Goal: Task Accomplishment & Management: Use online tool/utility

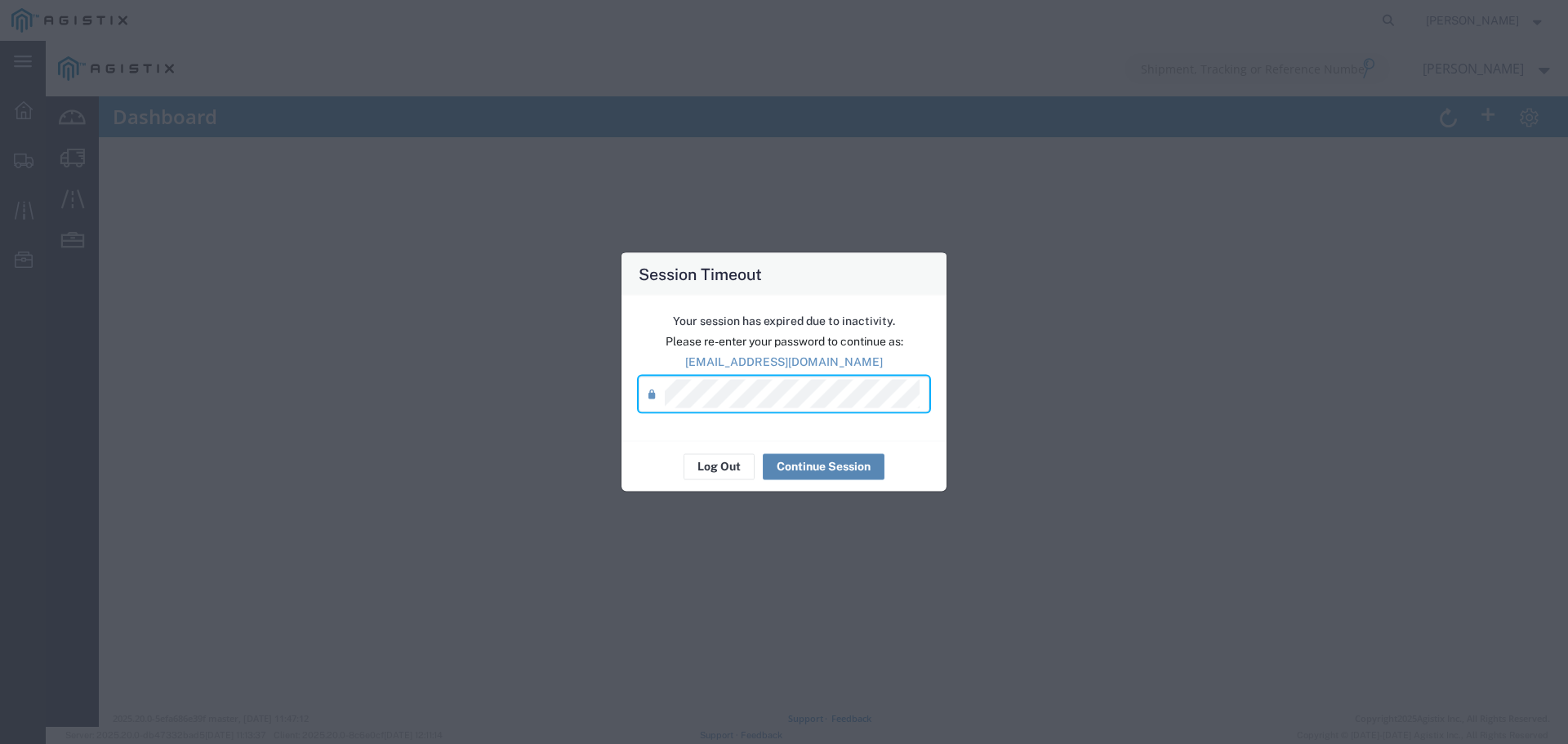
click at [865, 468] on button "Continue Session" at bounding box center [824, 467] width 122 height 27
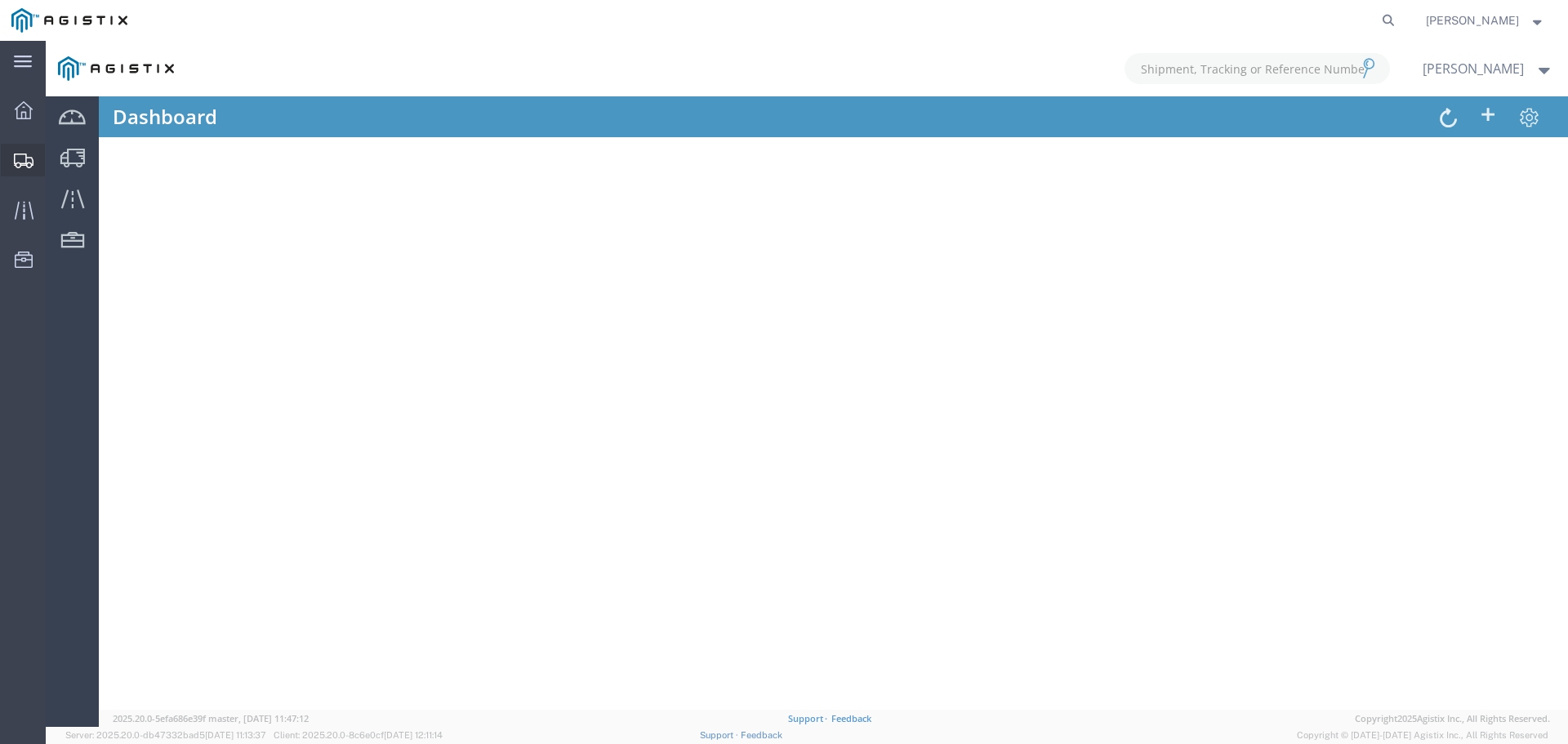
click at [26, 162] on icon at bounding box center [24, 161] width 20 height 15
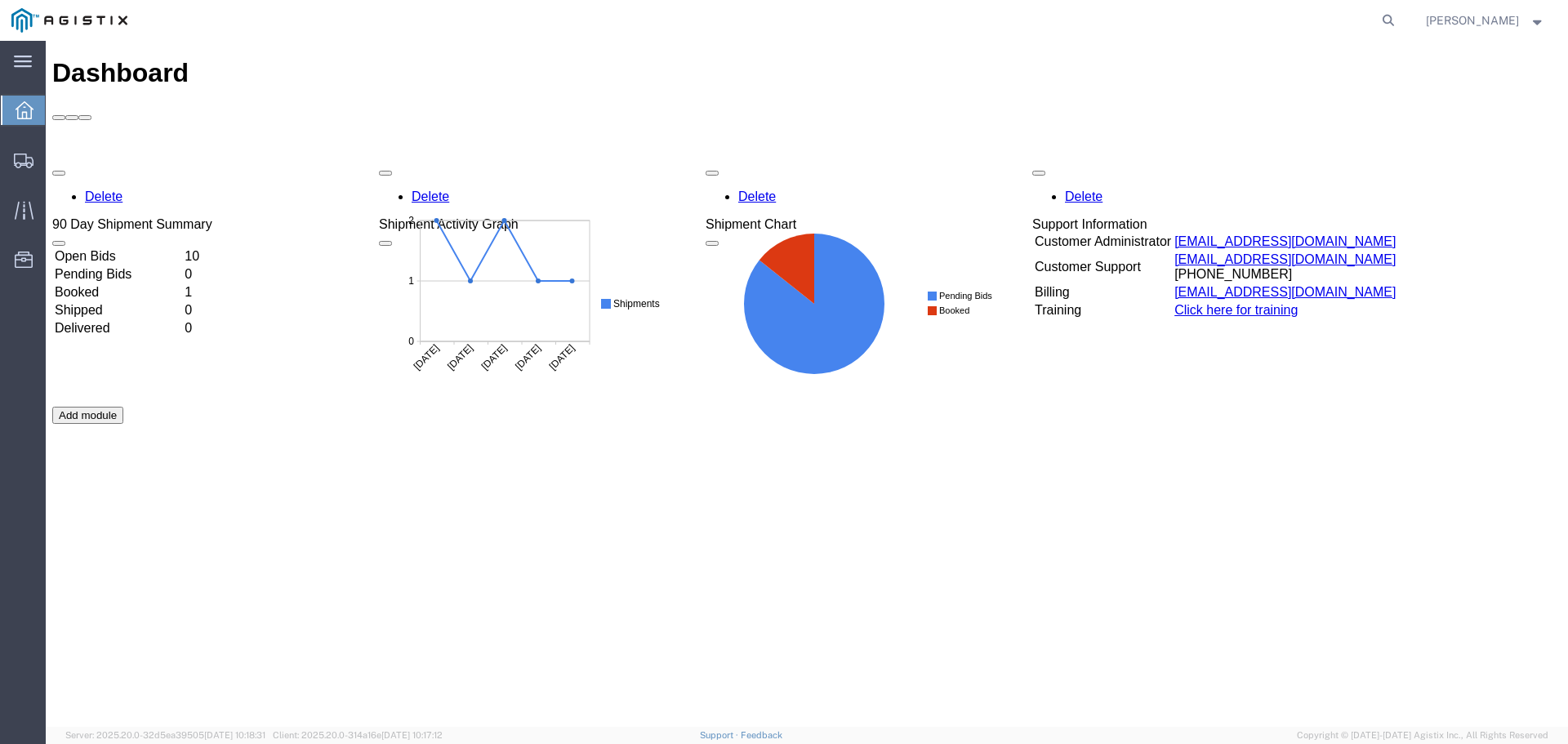
click at [128, 248] on td "Open Bids" at bounding box center [117, 256] width 128 height 16
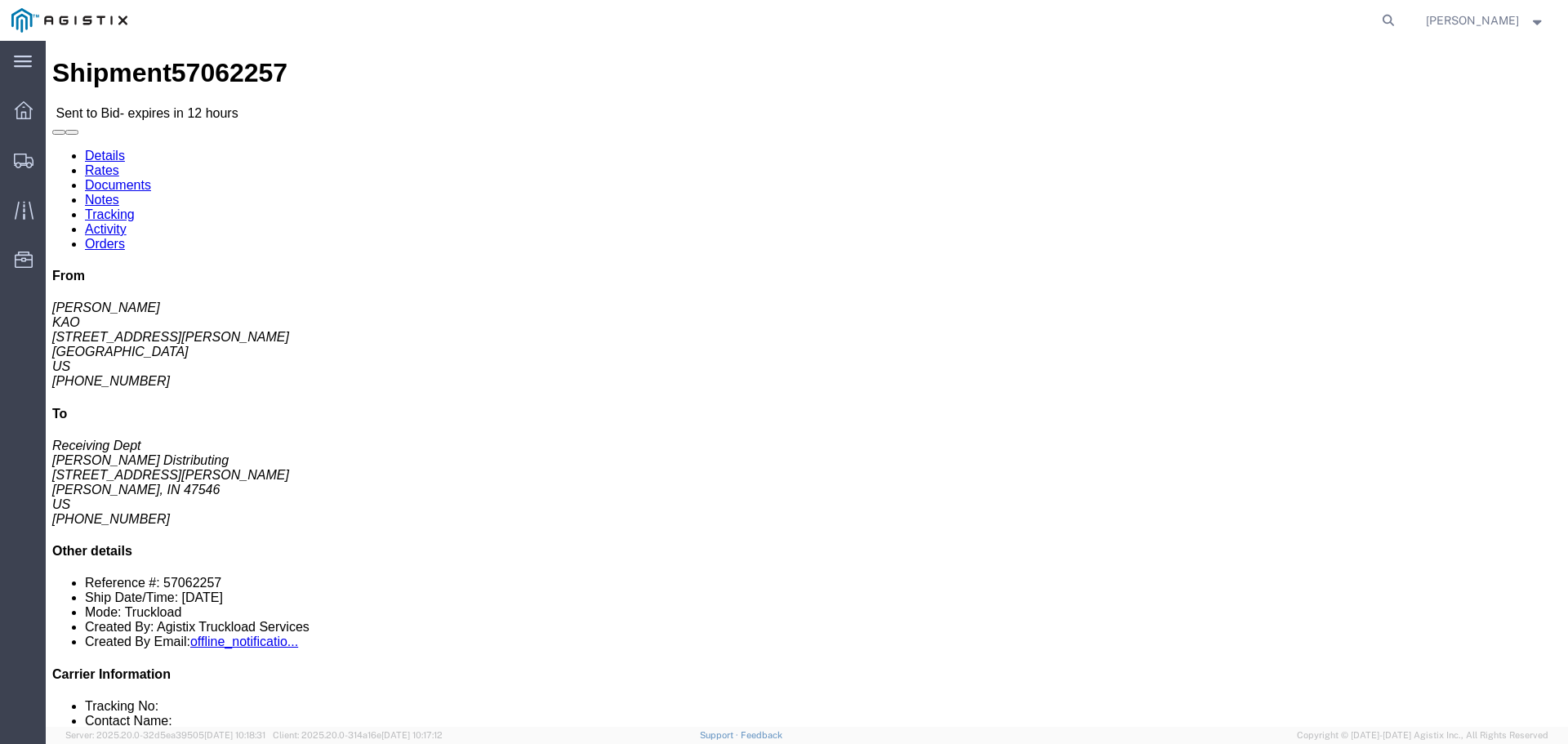
click button "button"
click link "Enter / Modify Bid"
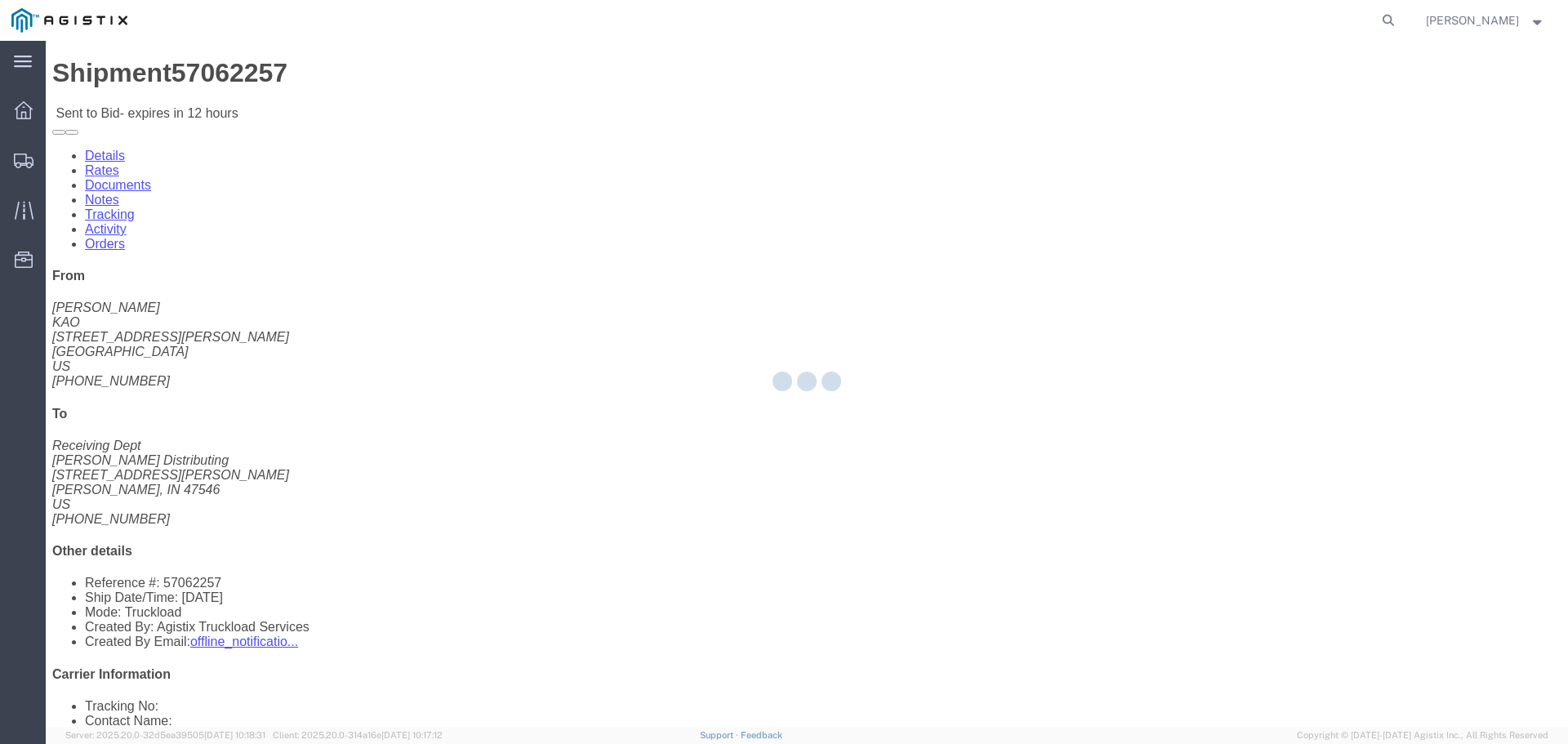
select select "22593"
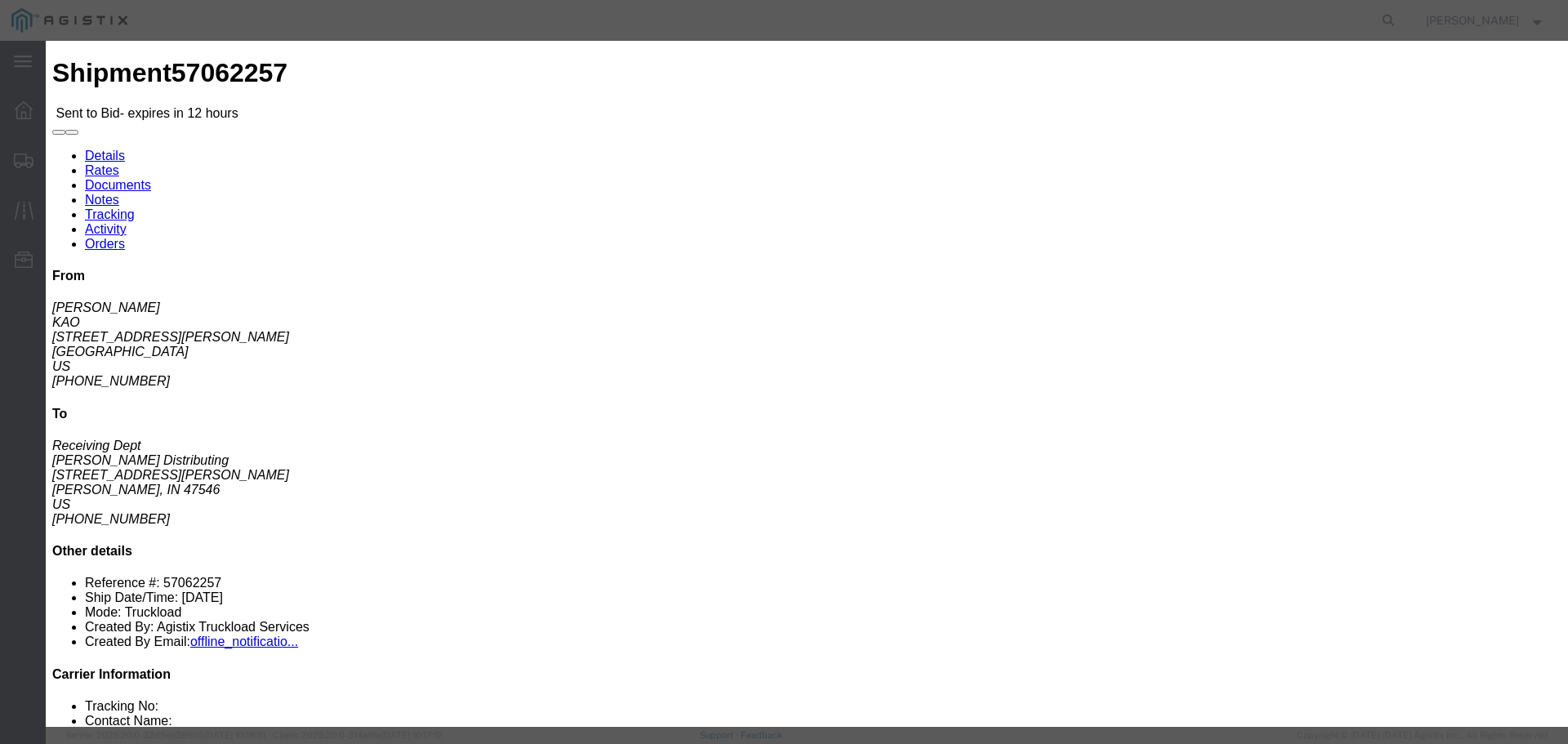
click select "Select Rail TL Standard 3 - 5 Day"
select select "41882"
click select "Select Rail TL Standard 3 - 5 Day"
click input "text"
type input "RLX"
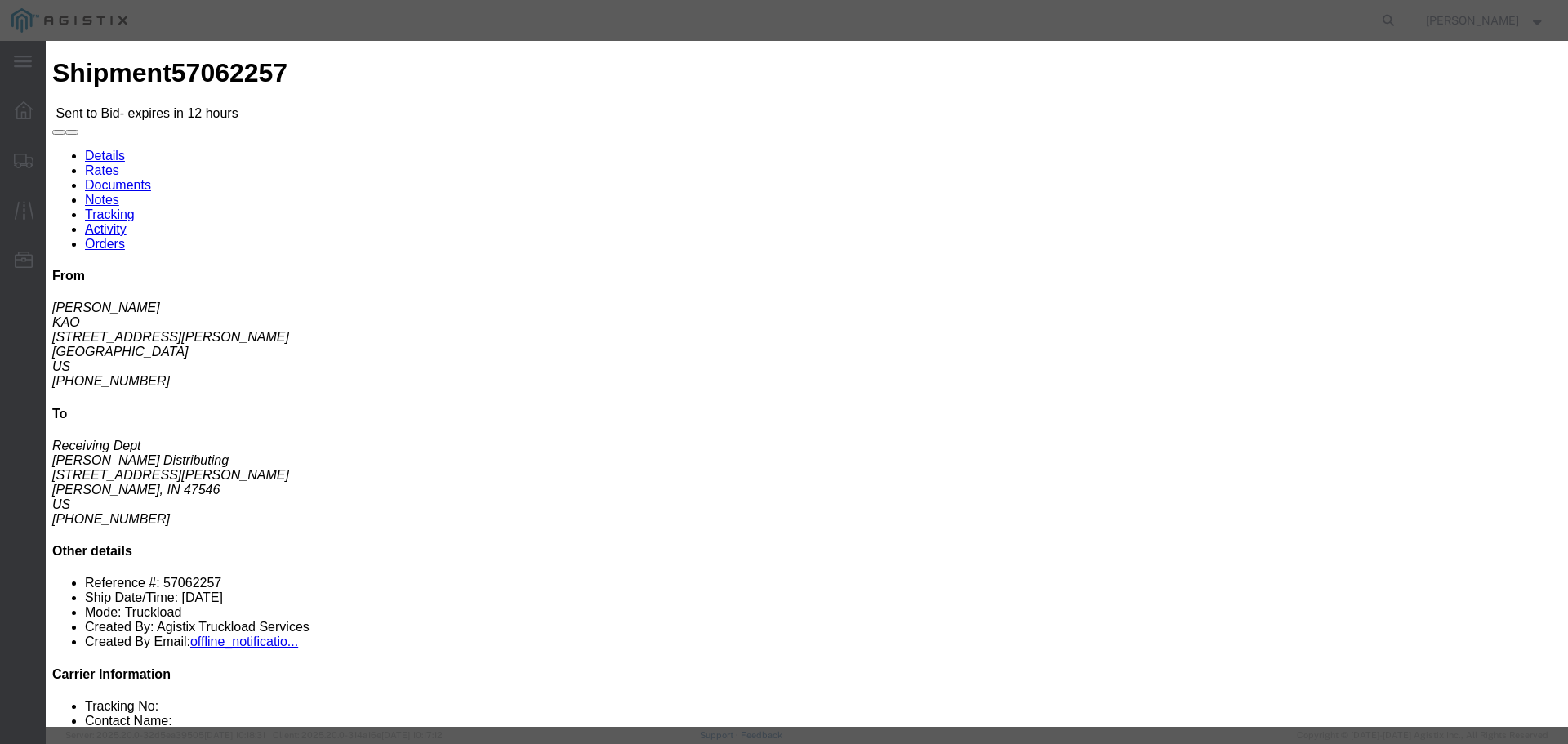
click div "Reference"
click select "Select Air Less than Truckload Multi-Leg Ocean Freight Rail Small Parcel Truckl…"
select select "TL"
click select "Select Air Less than Truckload Multi-Leg Ocean Freight Rail Small Parcel Truckl…"
click input "number"
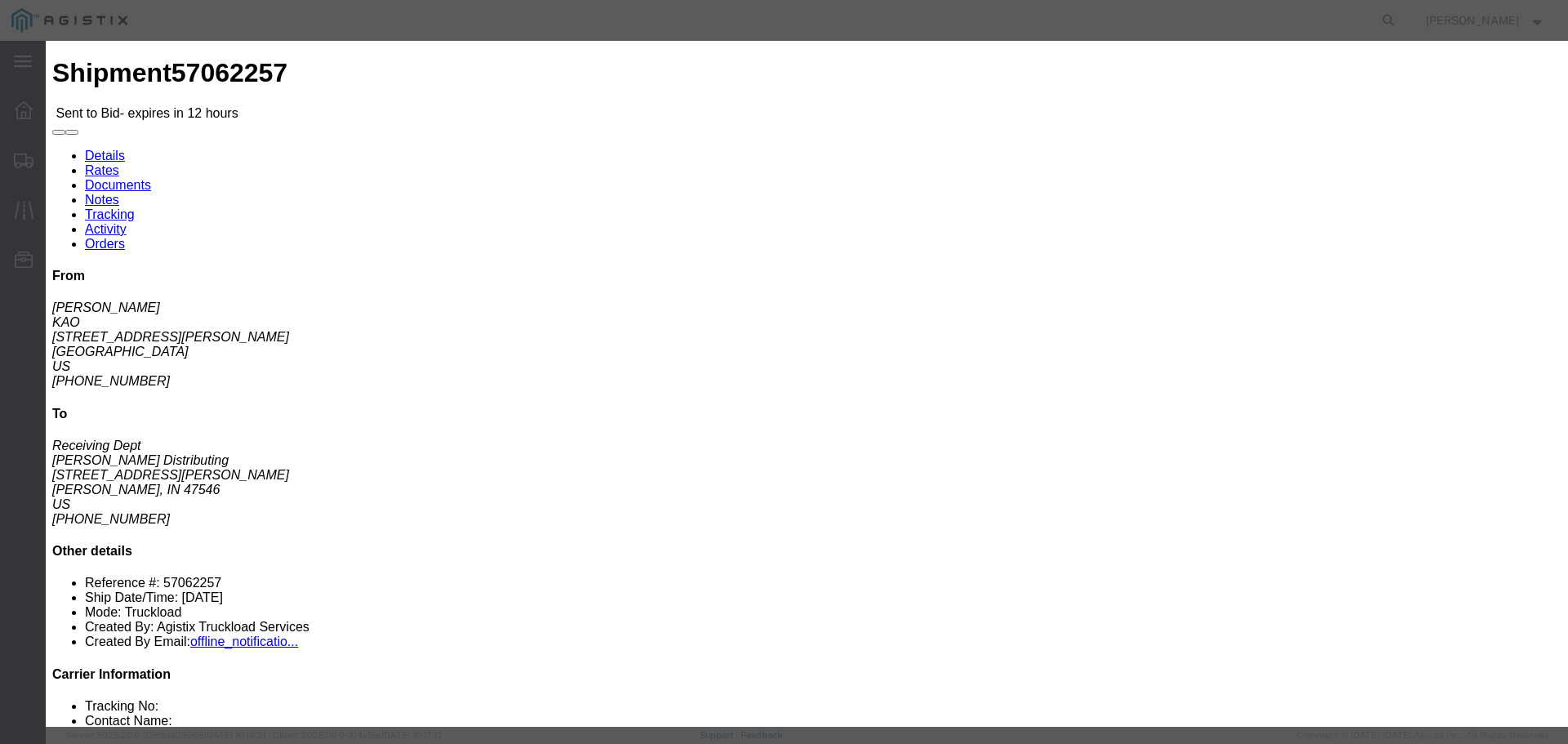
type input "1"
click input "number"
type input "1000"
click button "Submit"
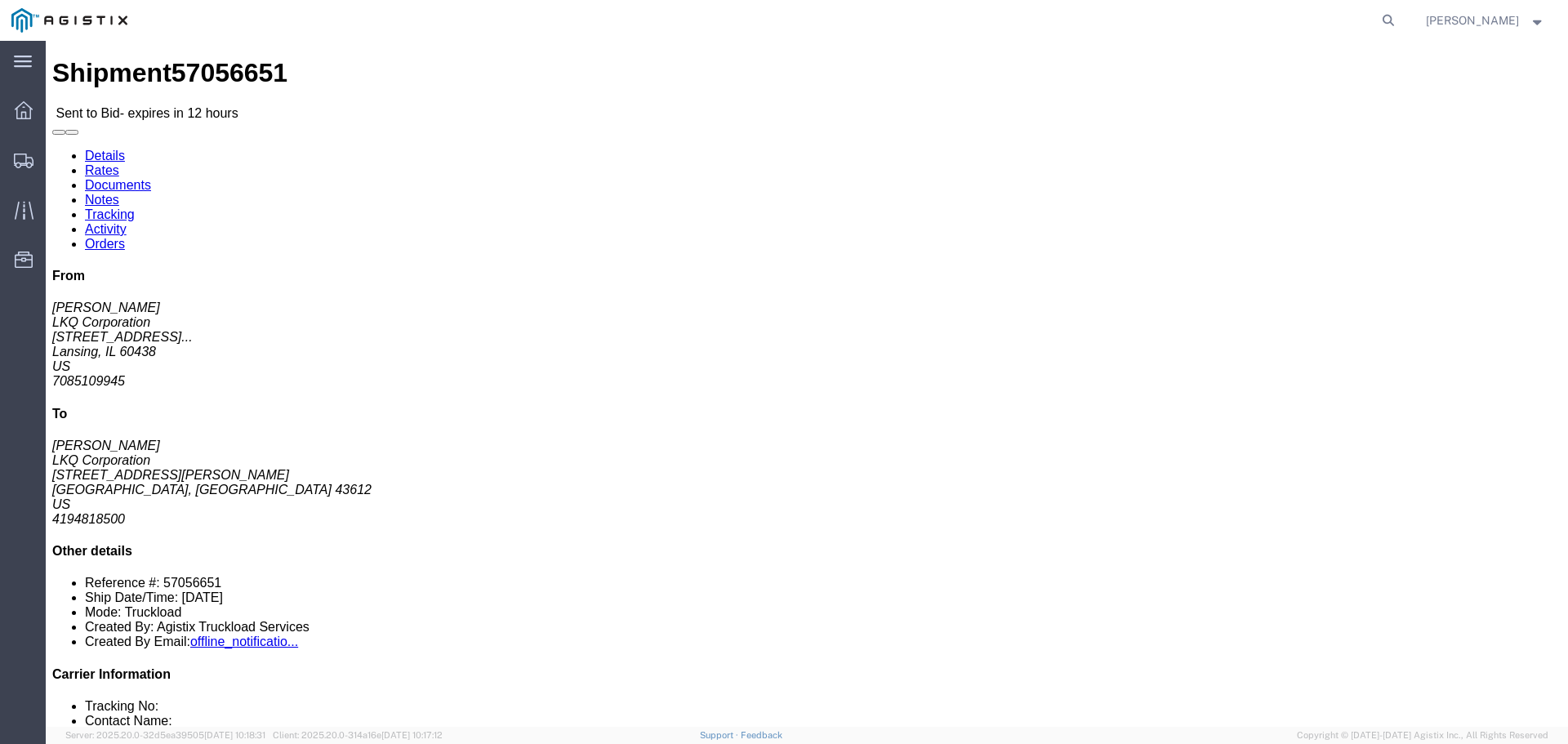
click link "Enter / Modify Bid"
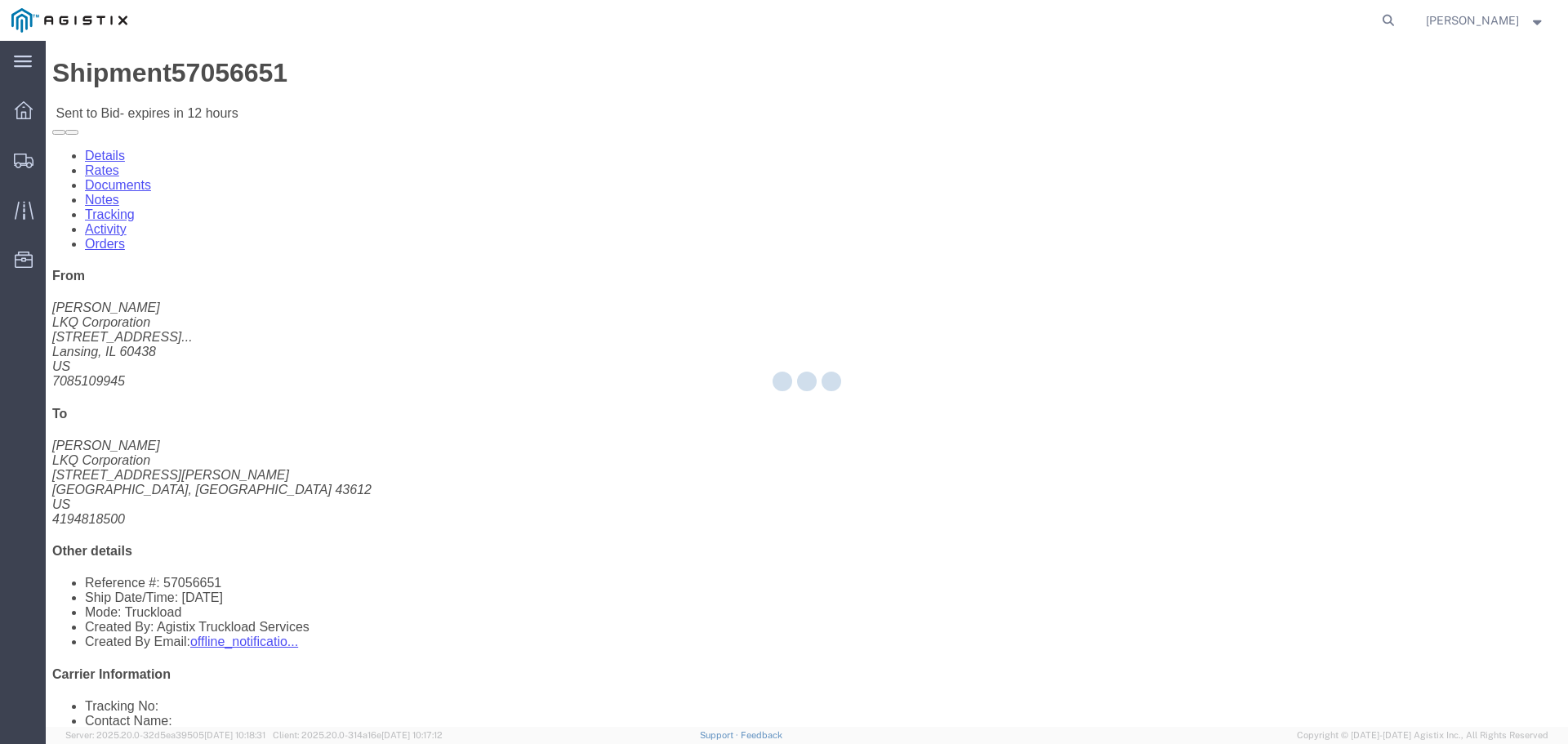
select select "22593"
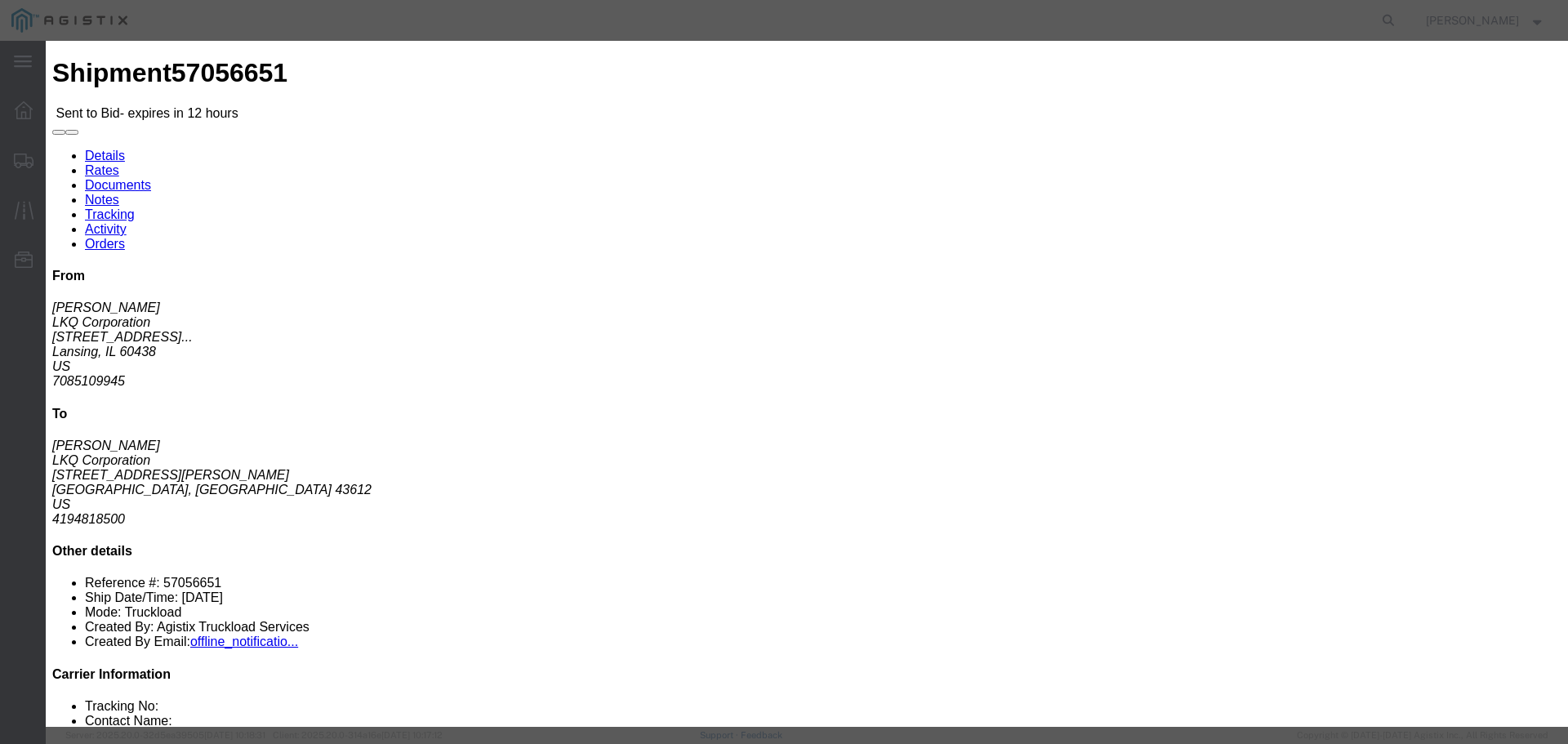
click icon "button"
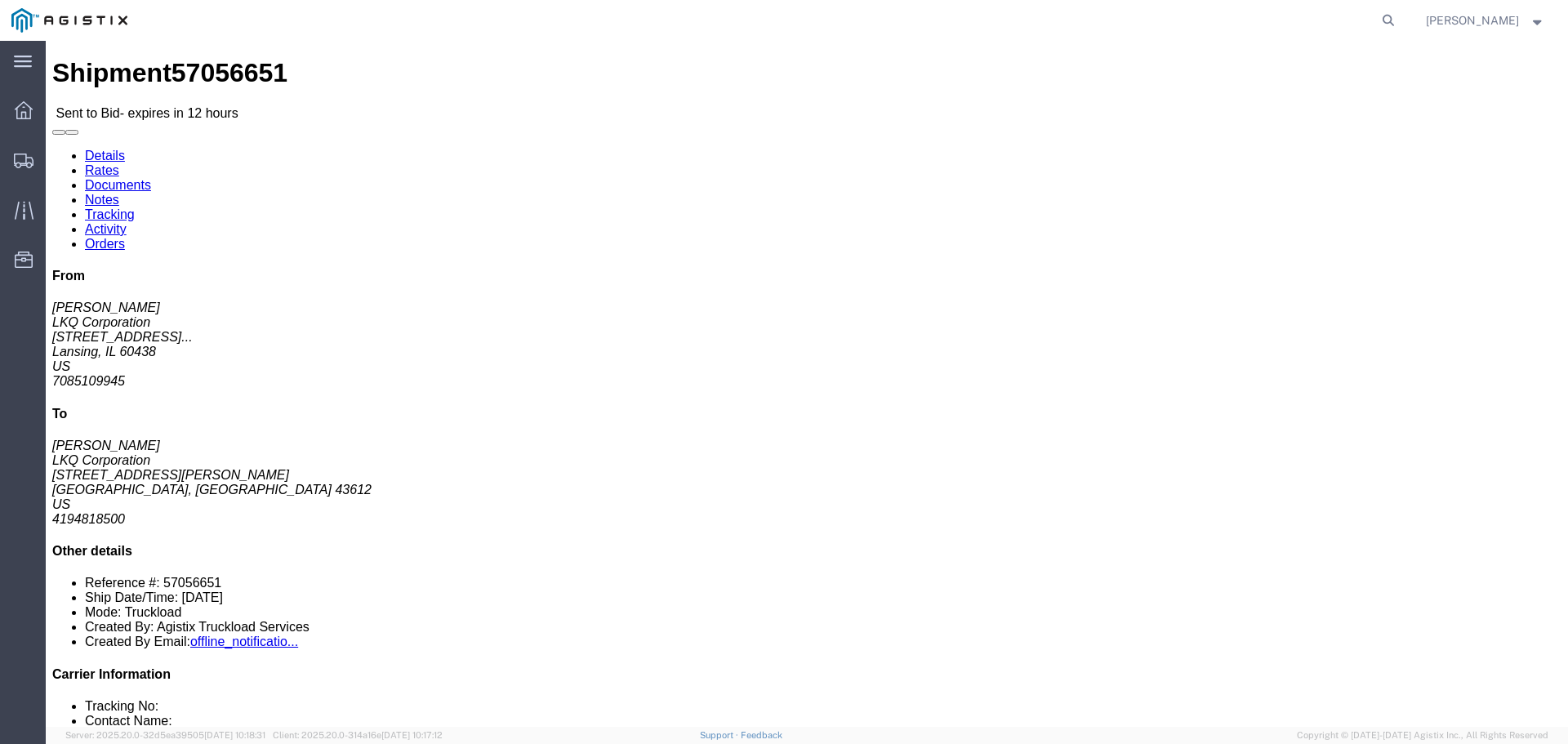
click button "button"
click link "Enter / Modify Bid"
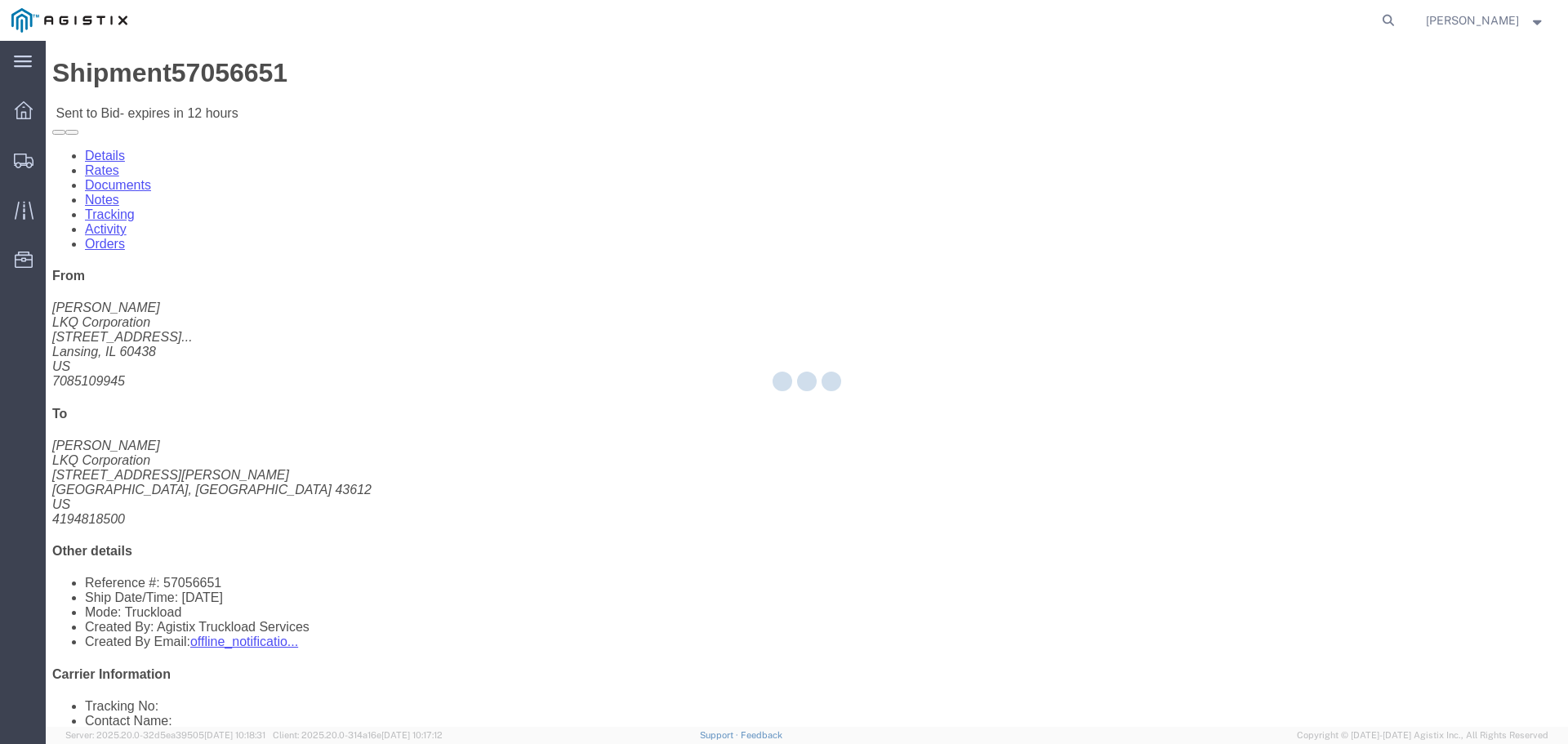
select select "22593"
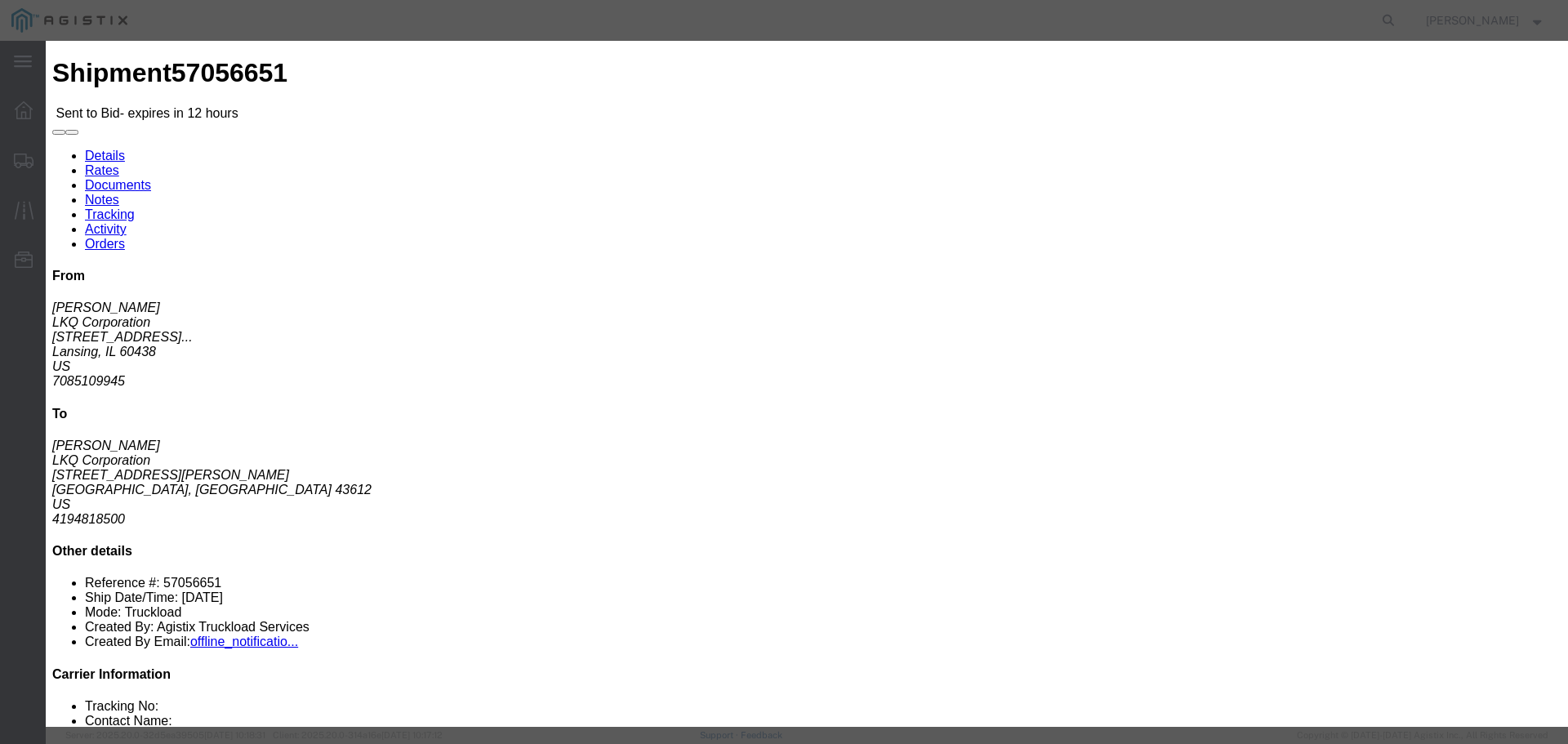
click select "Select Rail TL Standard 3 - 5 Day"
select select "41882"
click select "Select Rail TL Standard 3 - 5 Day"
drag, startPoint x: 1092, startPoint y: 154, endPoint x: 1089, endPoint y: 165, distance: 11.4
click input "text"
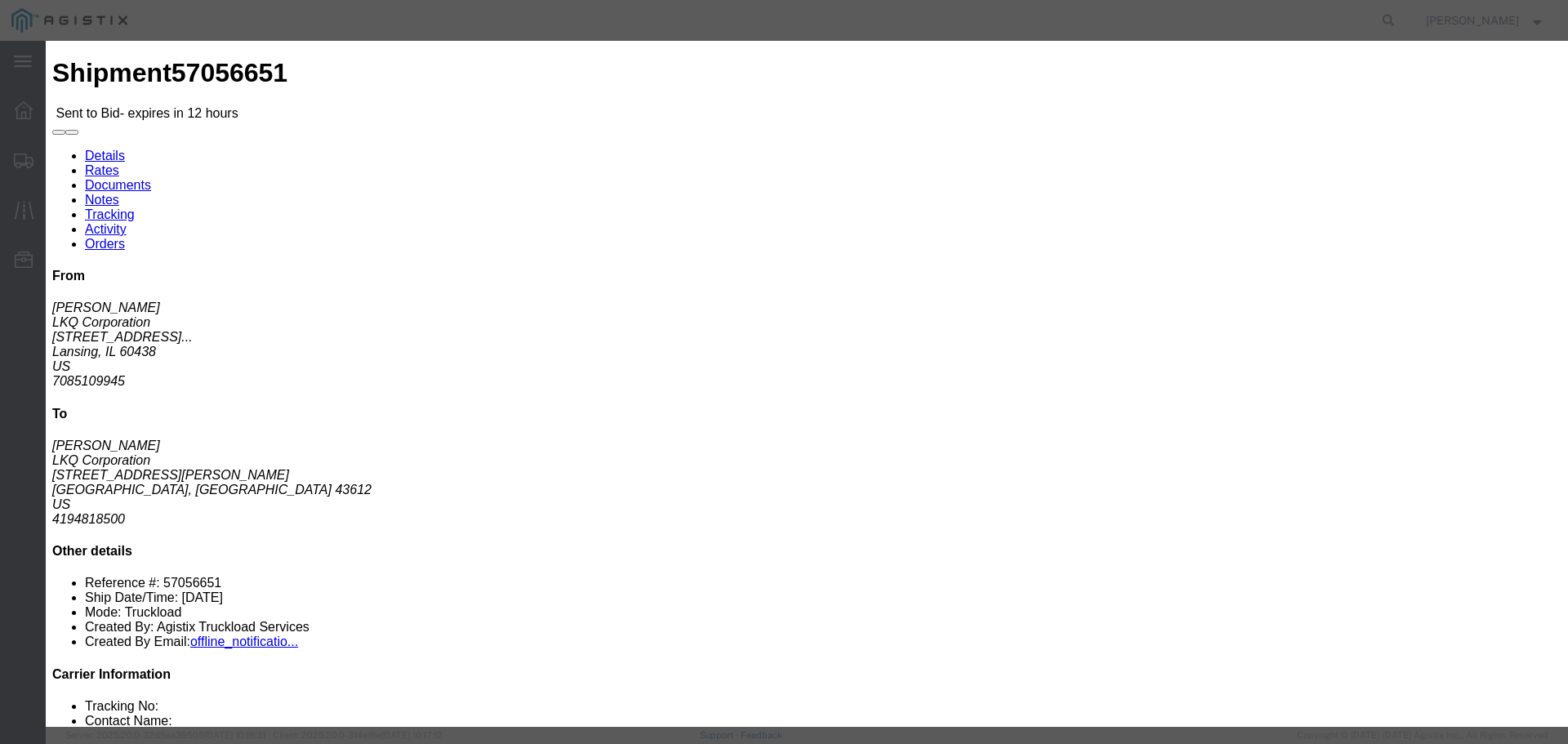
type input "RLX"
click div "Reference"
click select "Select Air Less than Truckload Multi-Leg Ocean Freight Rail Small Parcel Truckl…"
select select "TL"
click select "Select Air Less than Truckload Multi-Leg Ocean Freight Rail Small Parcel Truckl…"
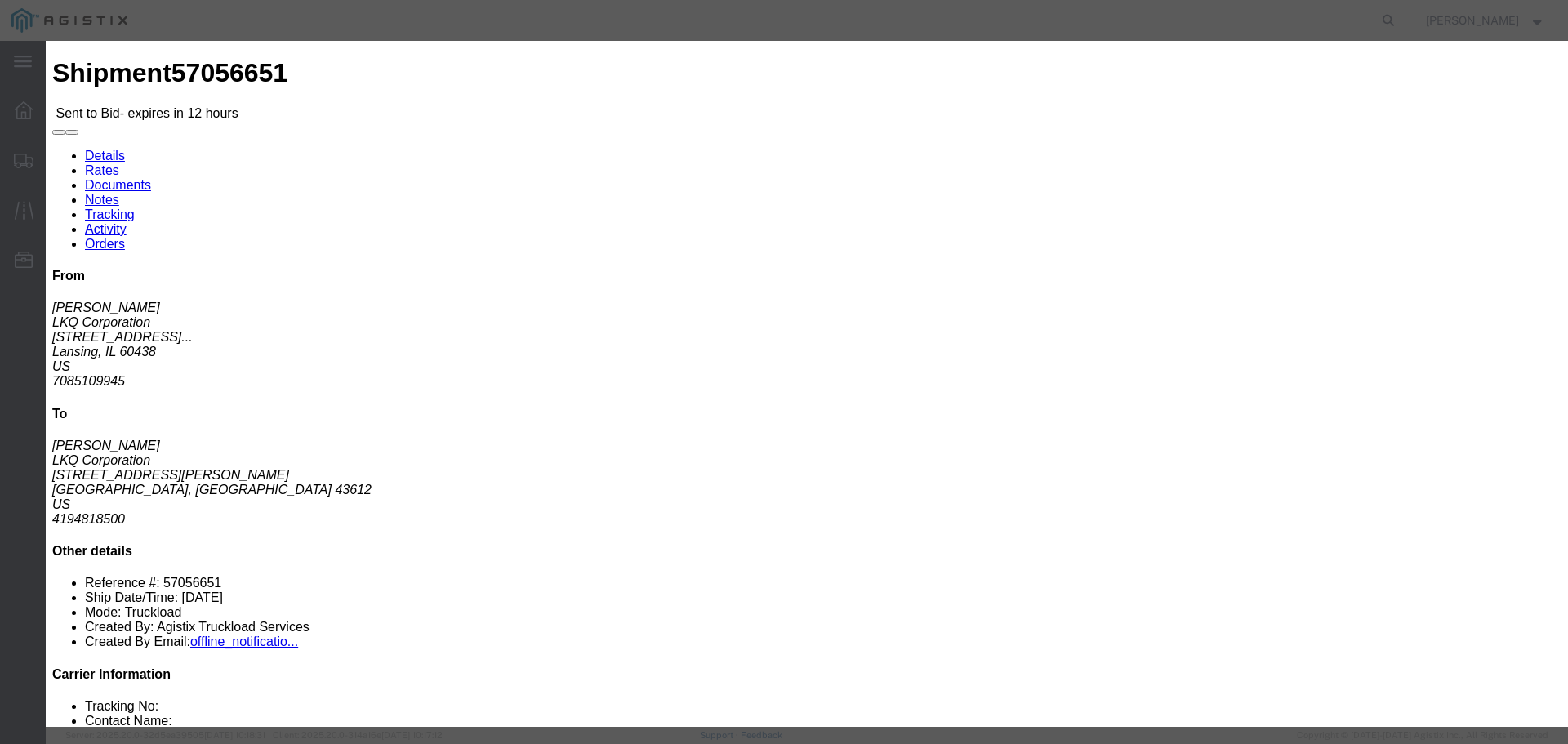
click input "number"
type input "1"
click div "Mode Select Air Less than Truckload Multi-Leg Ocean Freight Rail Small Parcel T…"
click input "number"
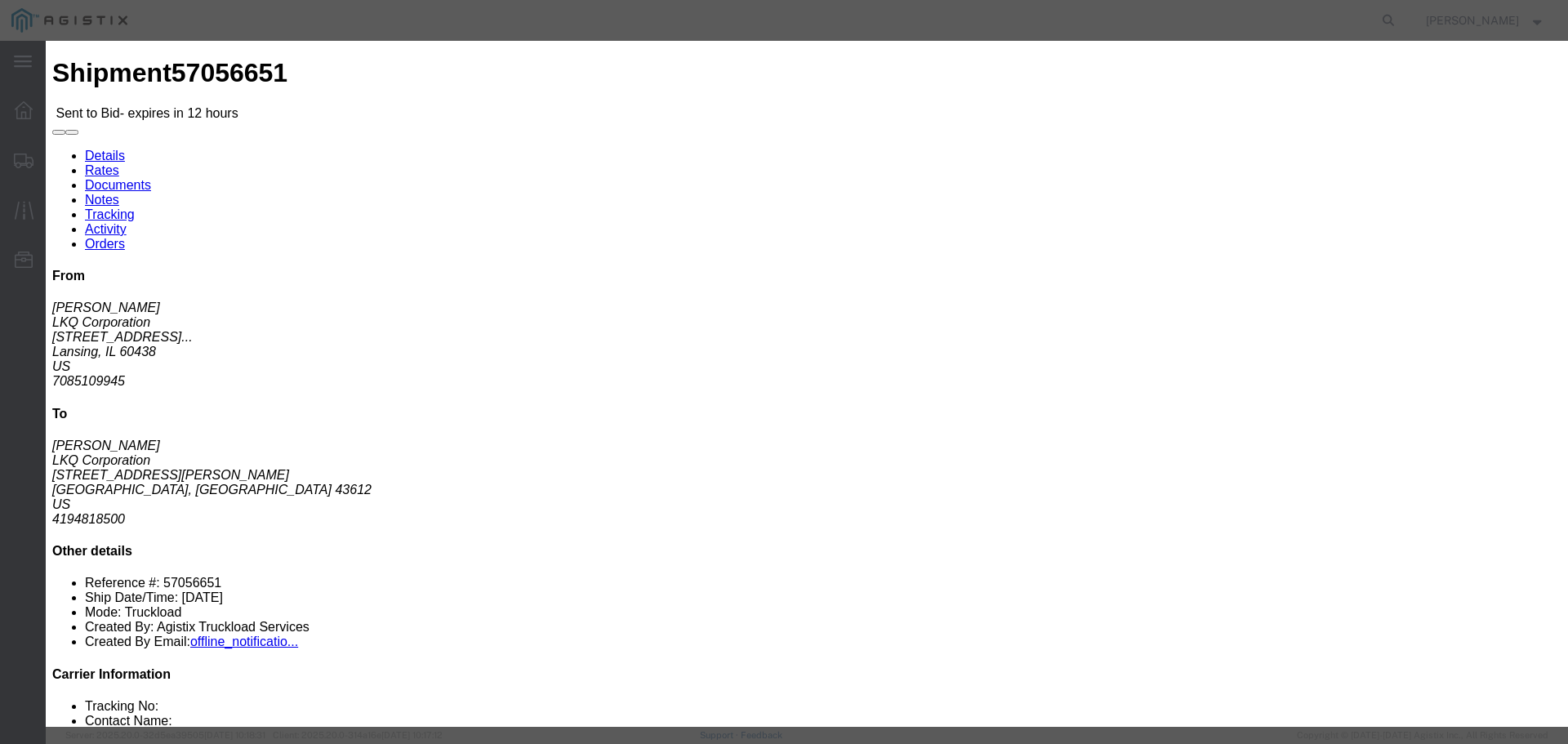
type input "1100"
click button "Submit"
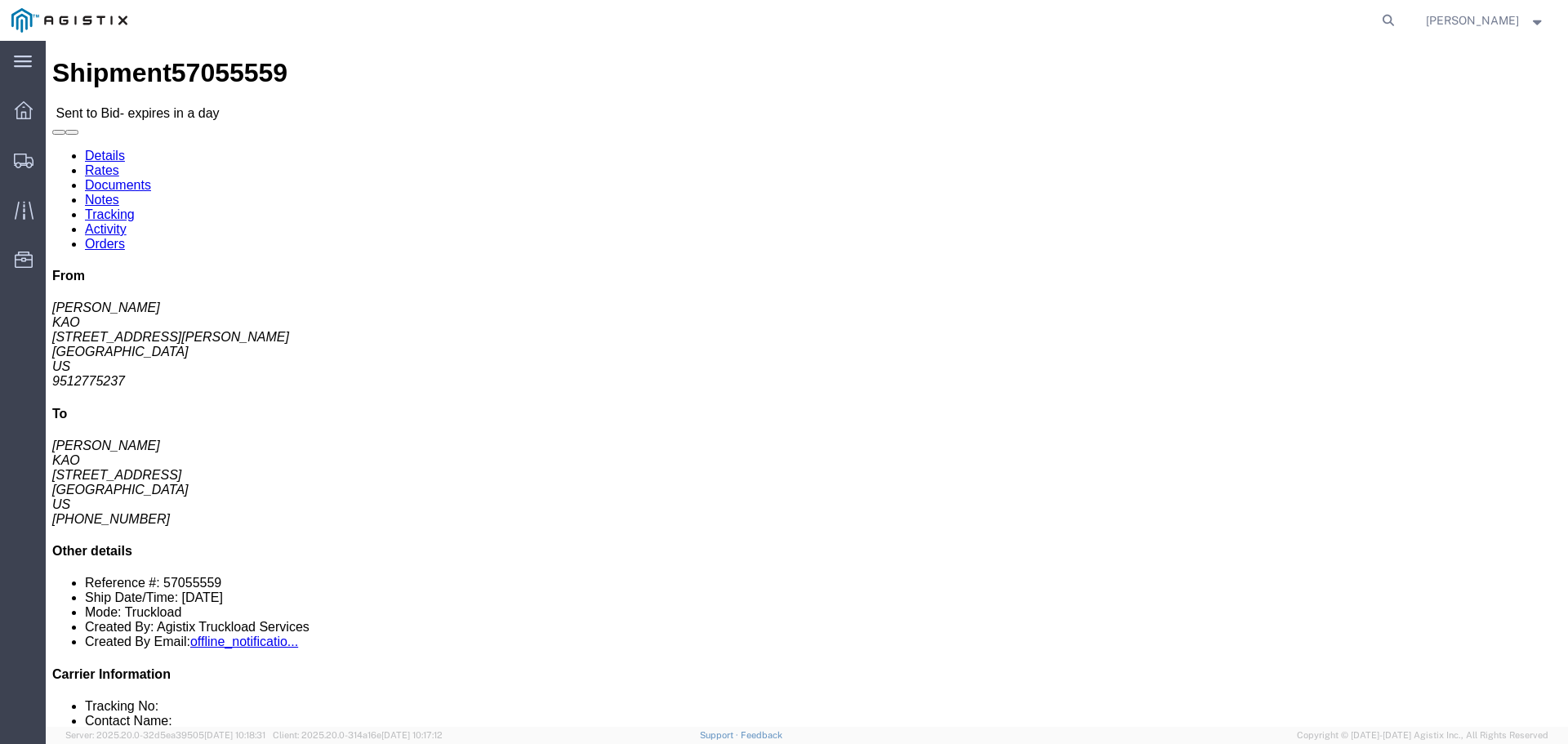
click button "button"
click link "Enter / Modify Bid"
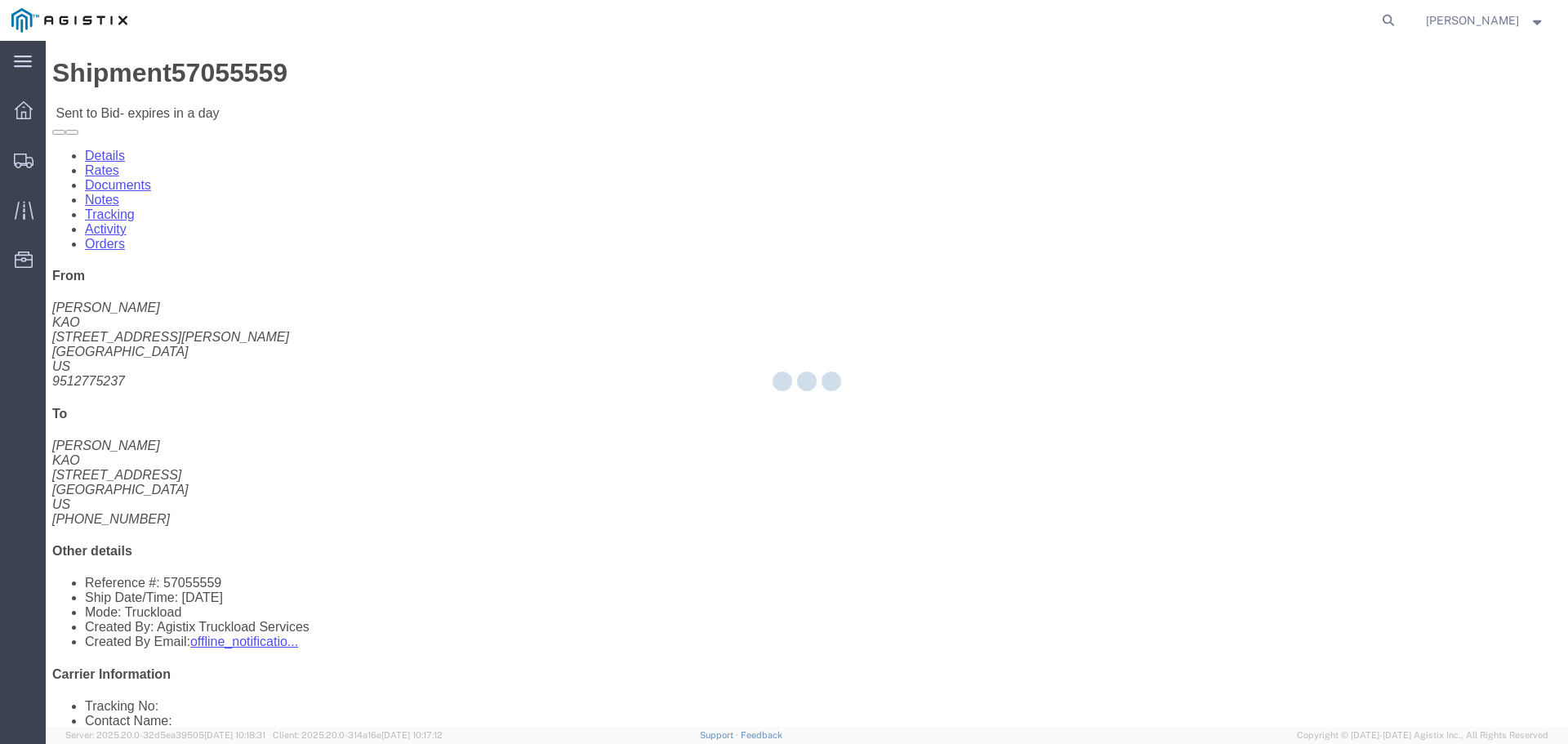
select select "22593"
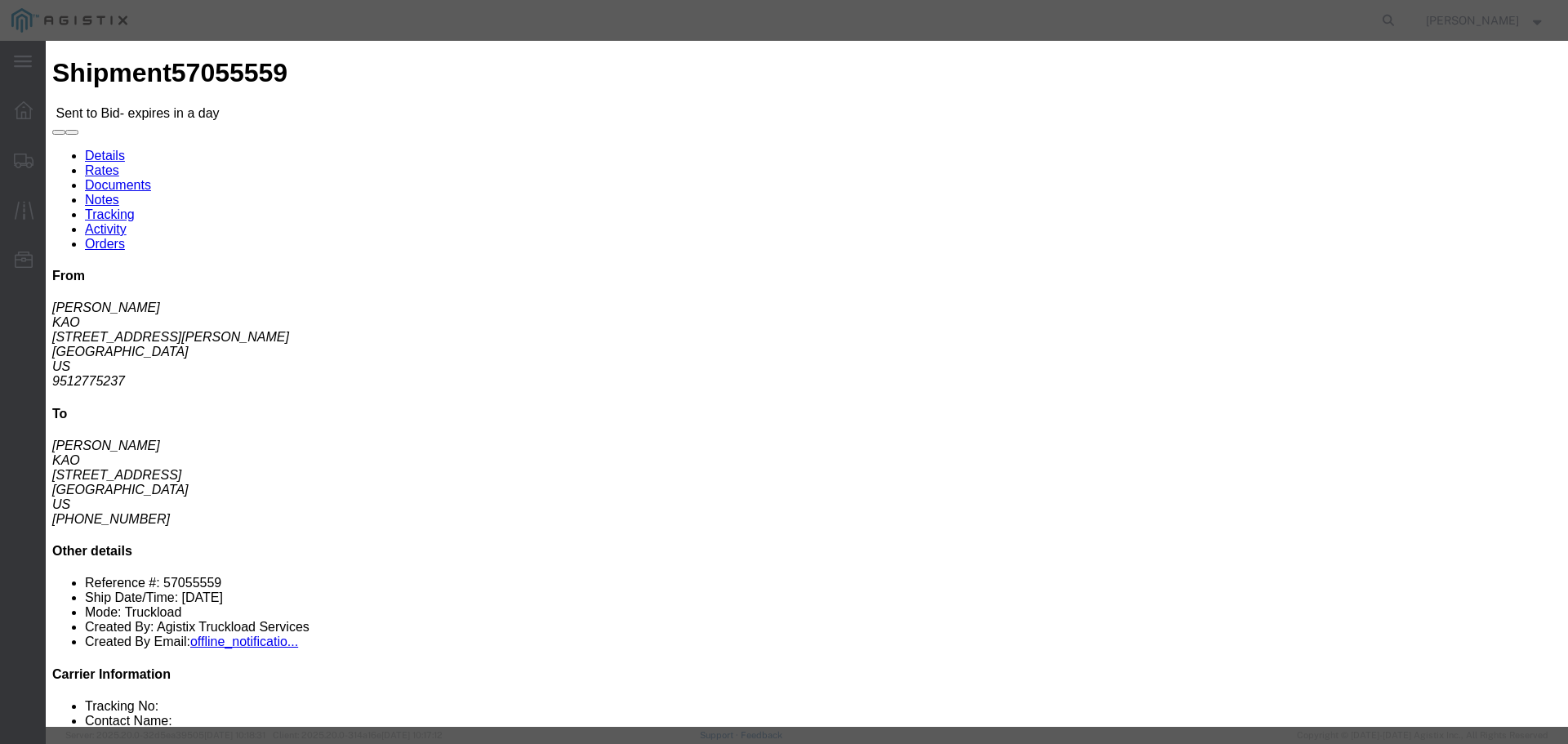
drag, startPoint x: 846, startPoint y: 151, endPoint x: 853, endPoint y: 156, distance: 8.6
click select "Select Rail TL Standard 3 - 5 Day"
select select "41882"
click select "Select Rail TL Standard 3 - 5 Day"
click input "text"
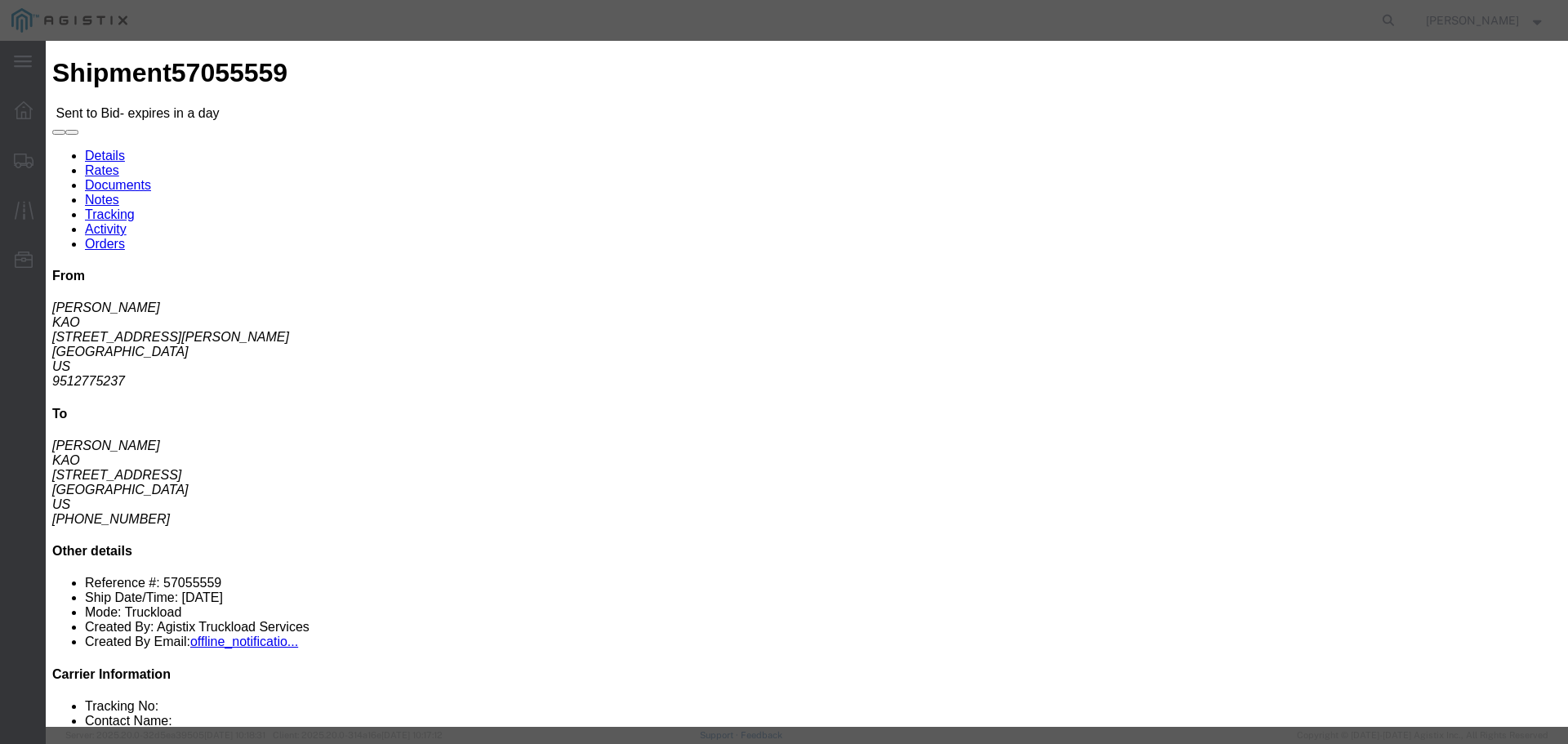
type input "RLX"
click div "Reference"
click select "Select Air Less than Truckload Multi-Leg Ocean Freight Rail Small Parcel Truckl…"
select select "TL"
click select "Select Air Less than Truckload Multi-Leg Ocean Freight Rail Small Parcel Truckl…"
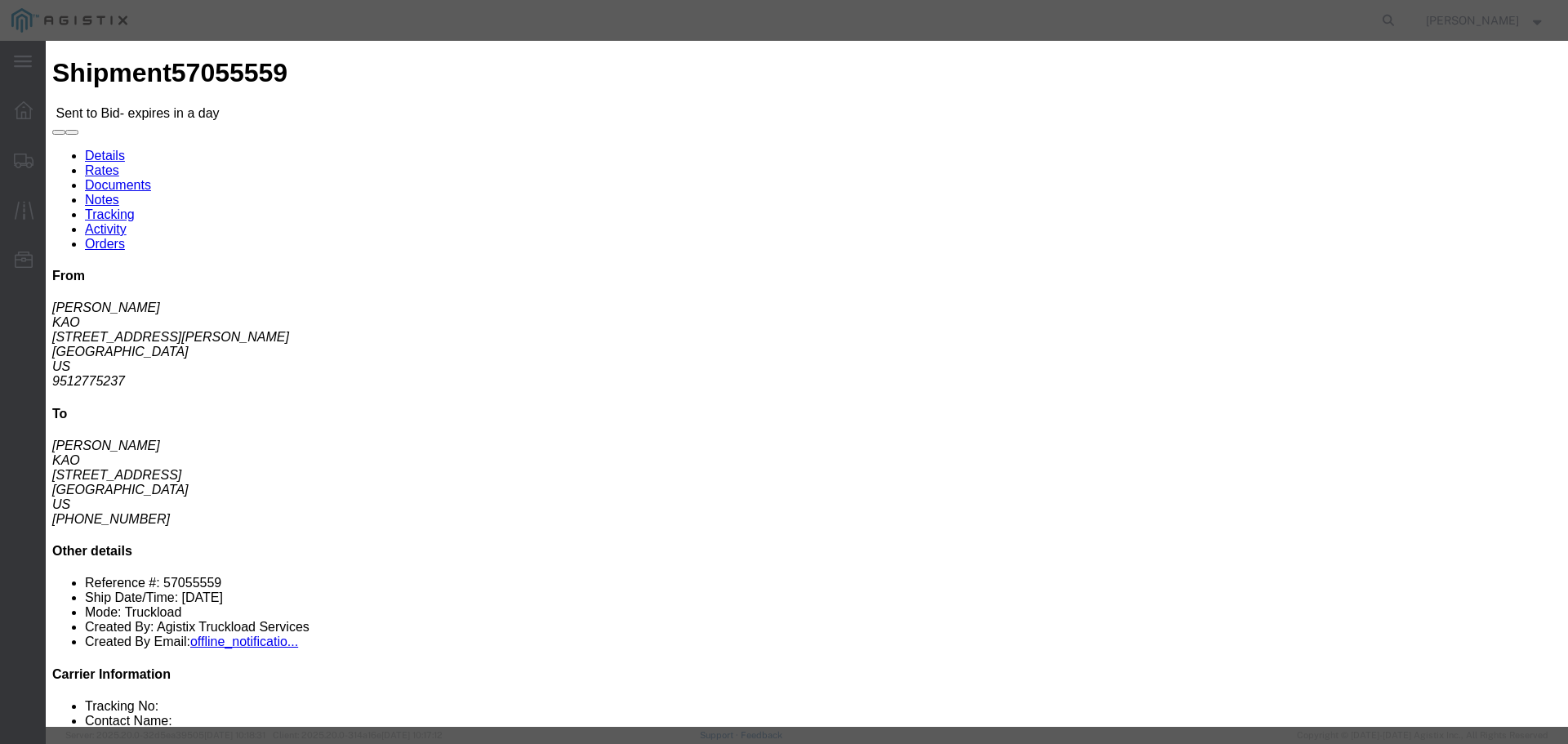
click input "number"
type input "2"
click input "number"
type input "3450"
click button "Submit"
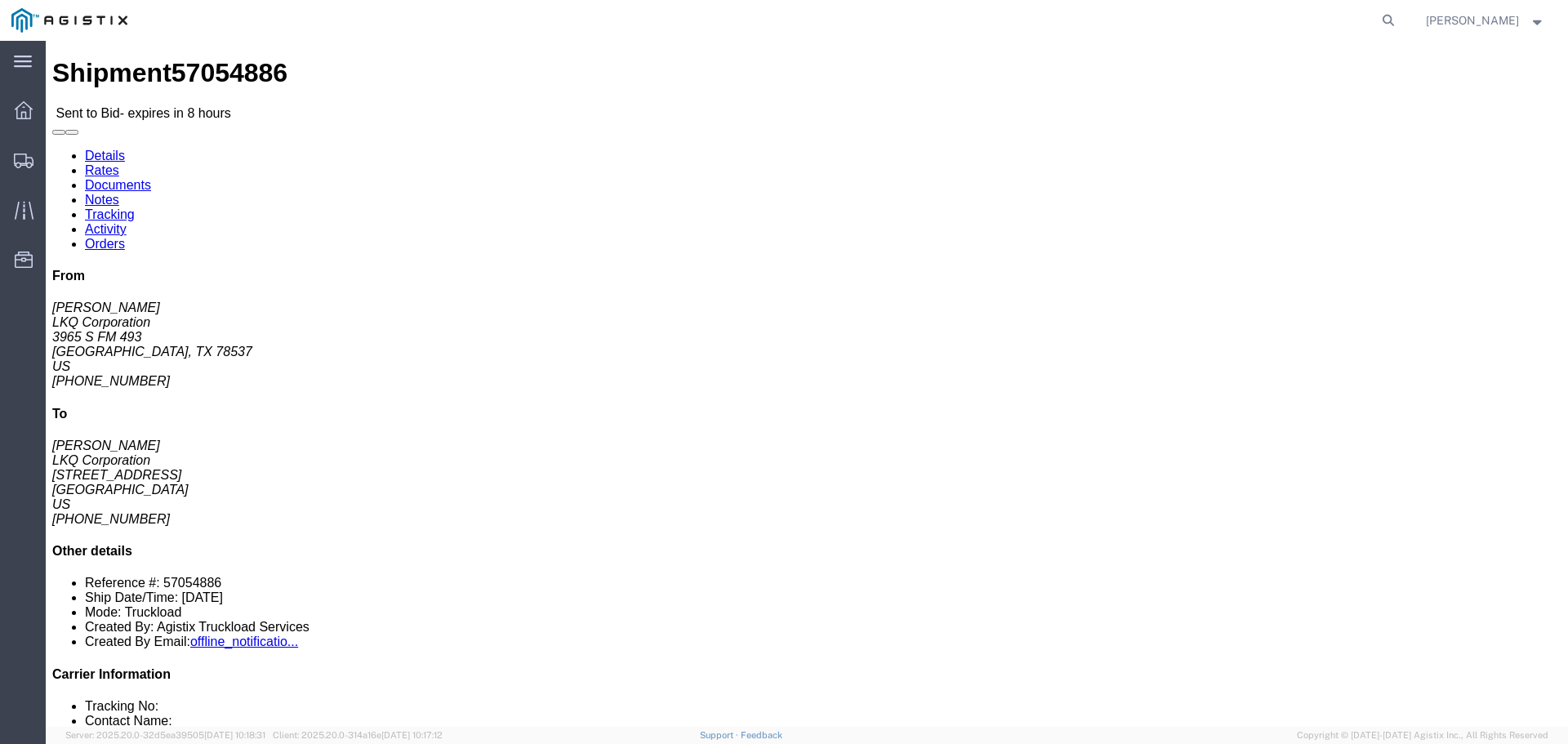
click button "button"
click link "Enter / Modify Bid"
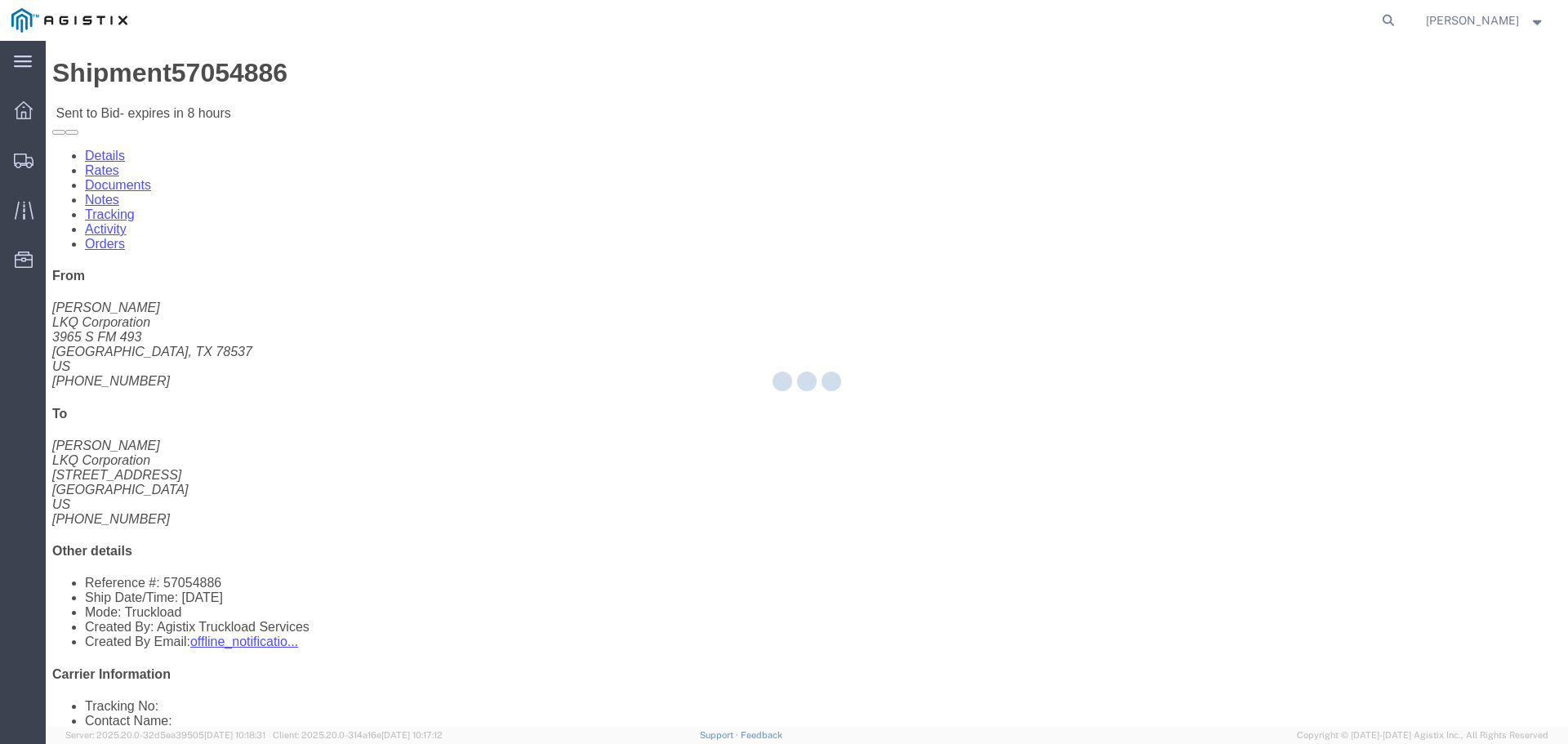
select select "22593"
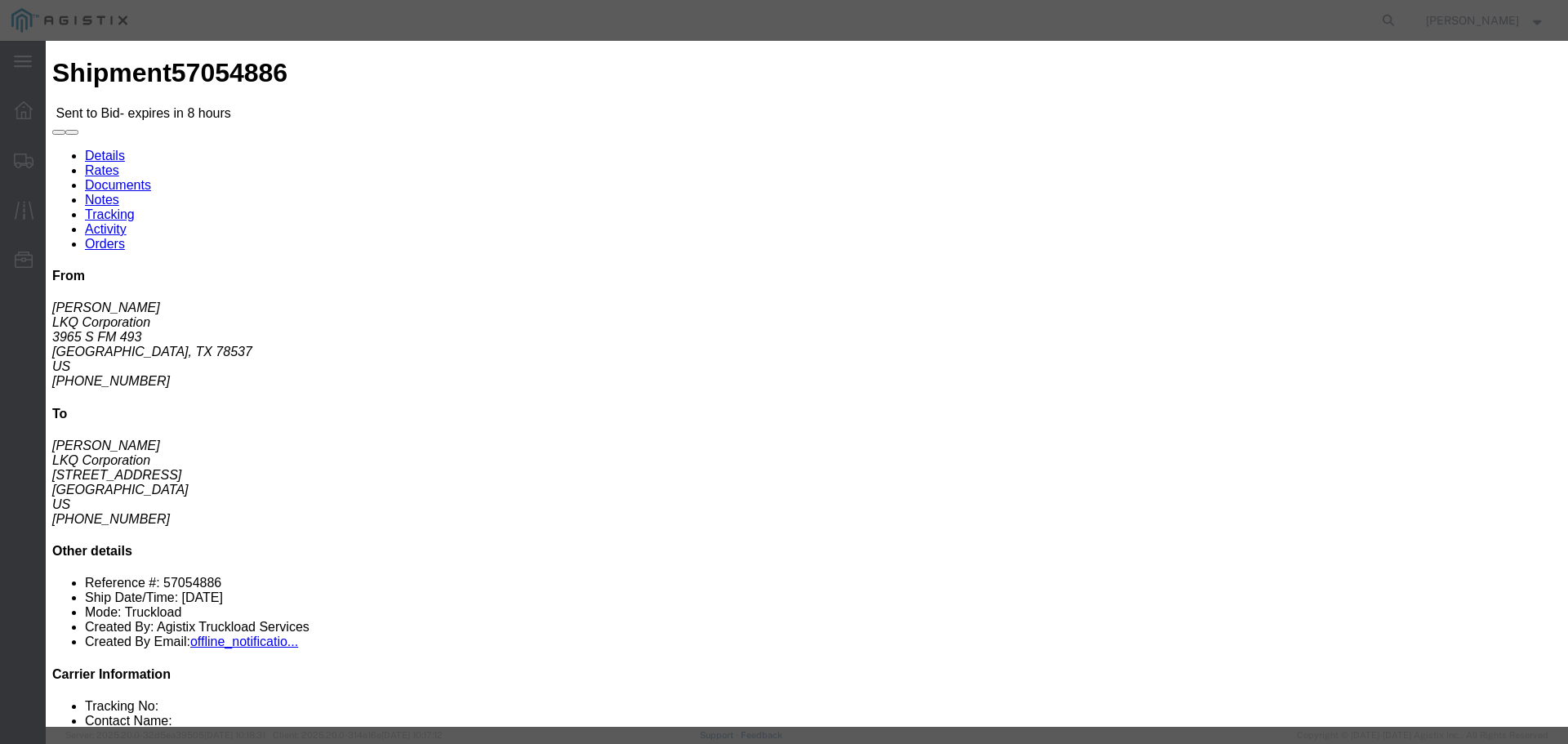
click div "Service Level Select Rail TL Standard 3 - 5 Day"
drag, startPoint x: 817, startPoint y: 157, endPoint x: 806, endPoint y: 160, distance: 11.4
click select "Select Rail TL Standard 3 - 5 Day"
select select "41882"
click select "Select Rail TL Standard 3 - 5 Day"
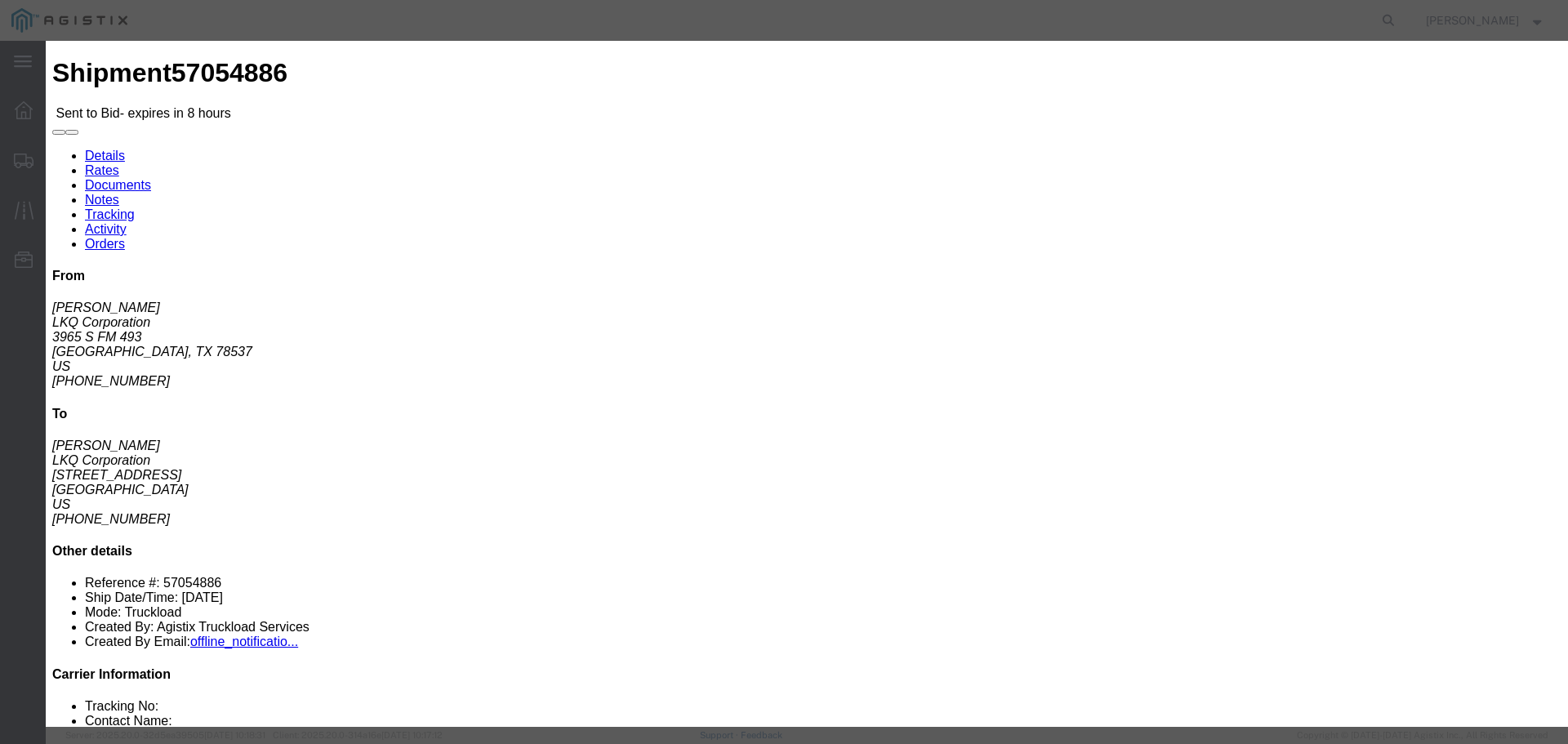
click input "text"
type input "RLX"
click select "Select Air Less than Truckload Multi-Leg Ocean Freight Rail Small Parcel Truckl…"
select select "TL"
click select "Select Air Less than Truckload Multi-Leg Ocean Freight Rail Small Parcel Truckl…"
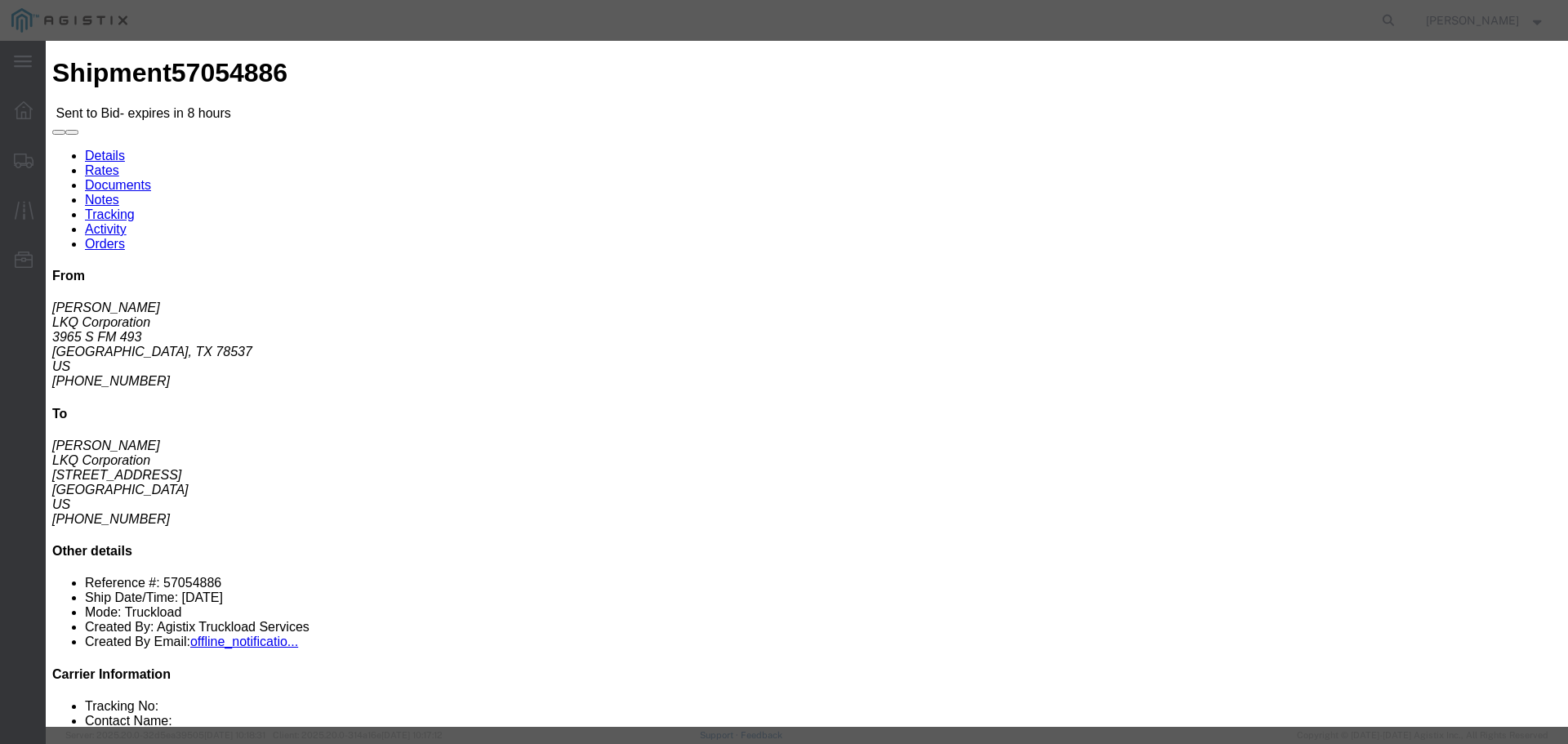
click input "number"
type input "1"
click input "number"
type input "1100"
click button "Submit"
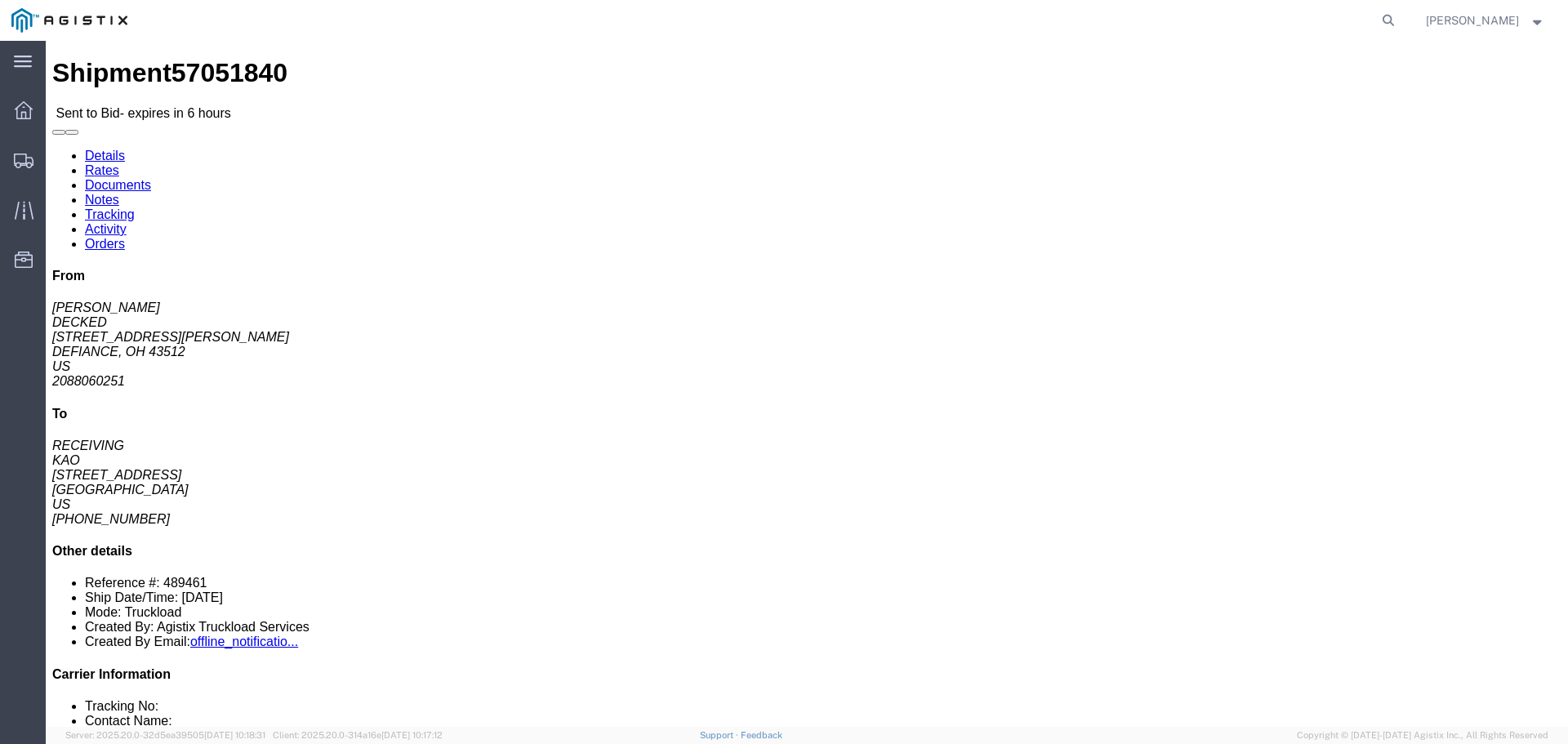
click button "button"
click link "Enter / Modify Bid"
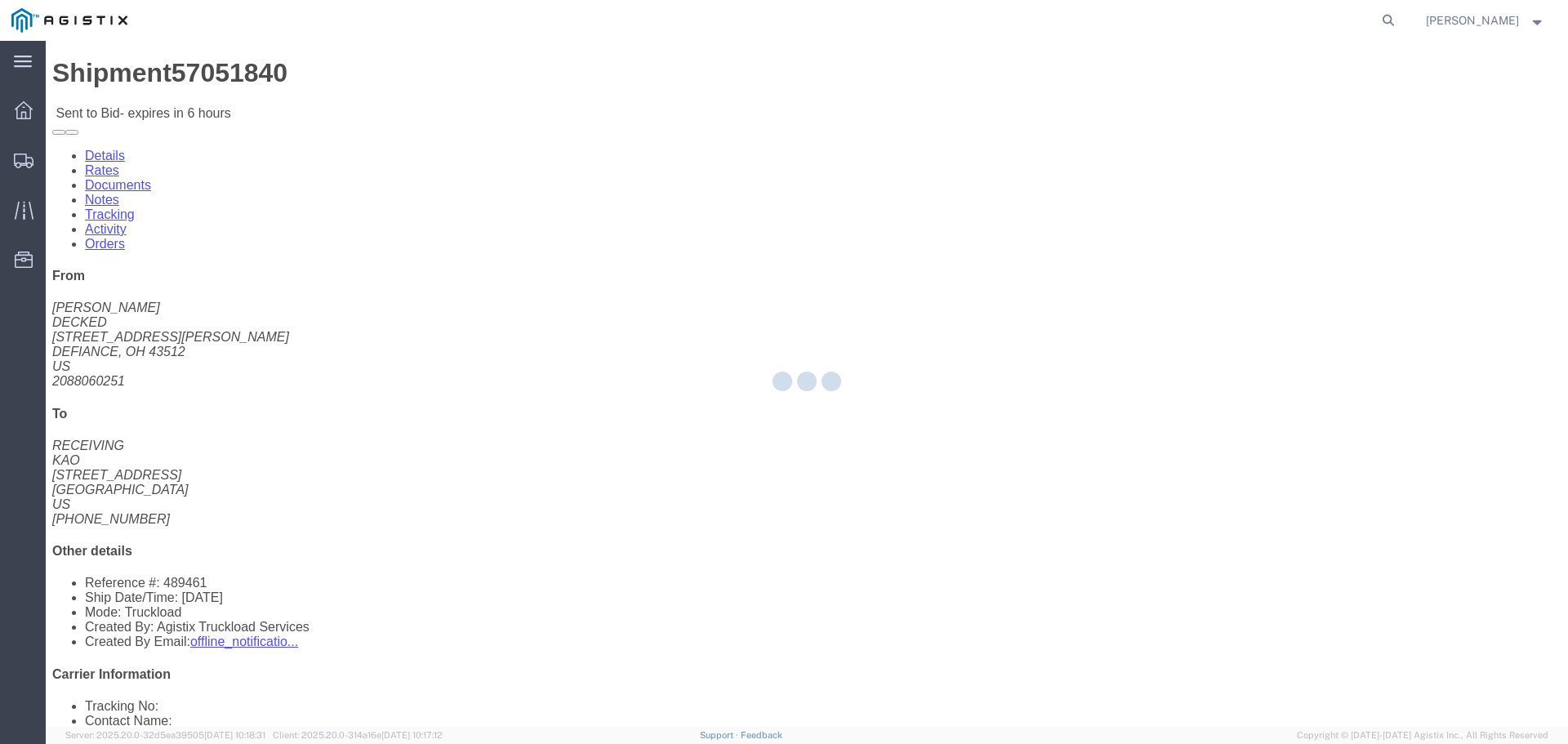
select select "22593"
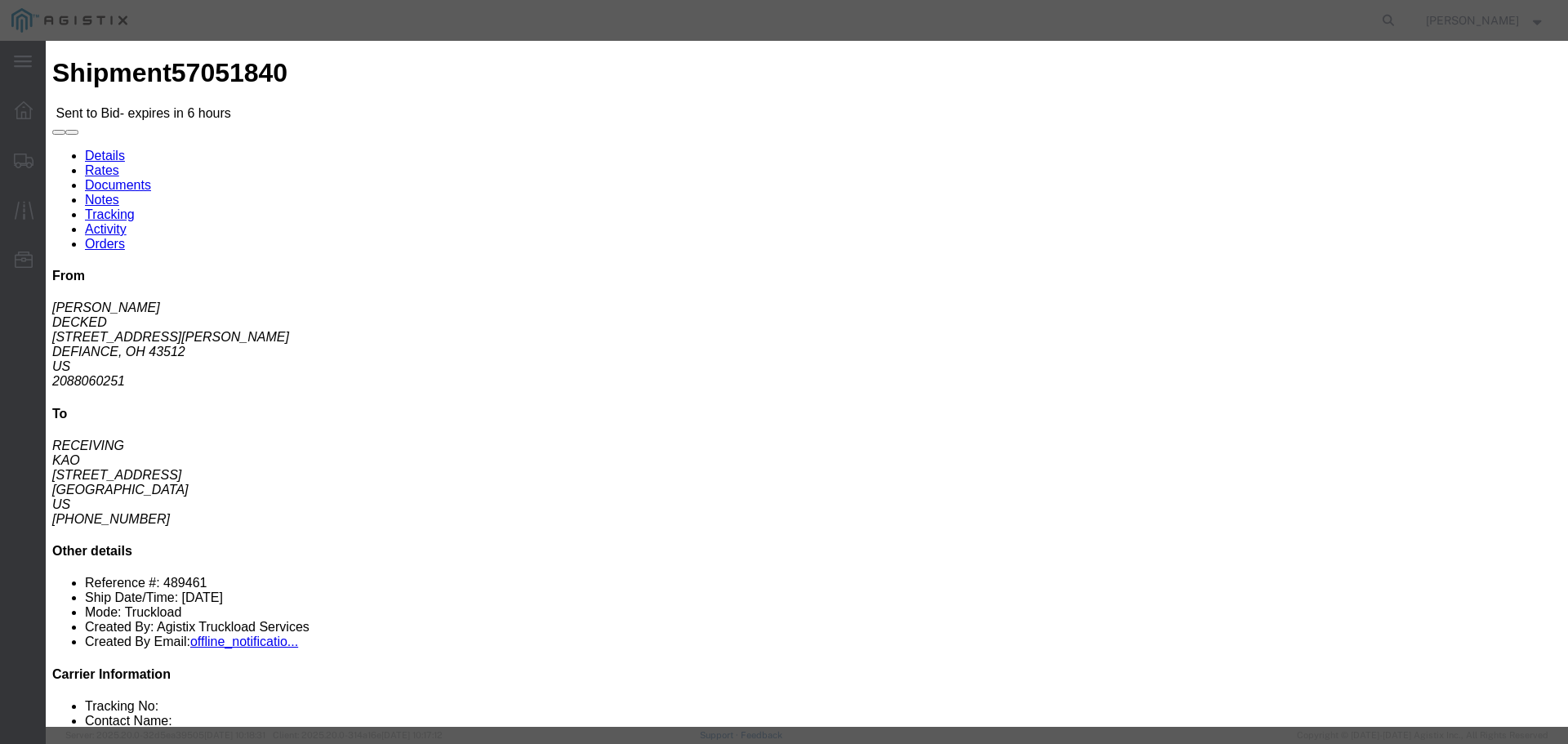
click select "Select Rail TL Standard 3 - 5 Day"
select select "41882"
click select "Select Rail TL Standard 3 - 5 Day"
click input "number"
type input "3"
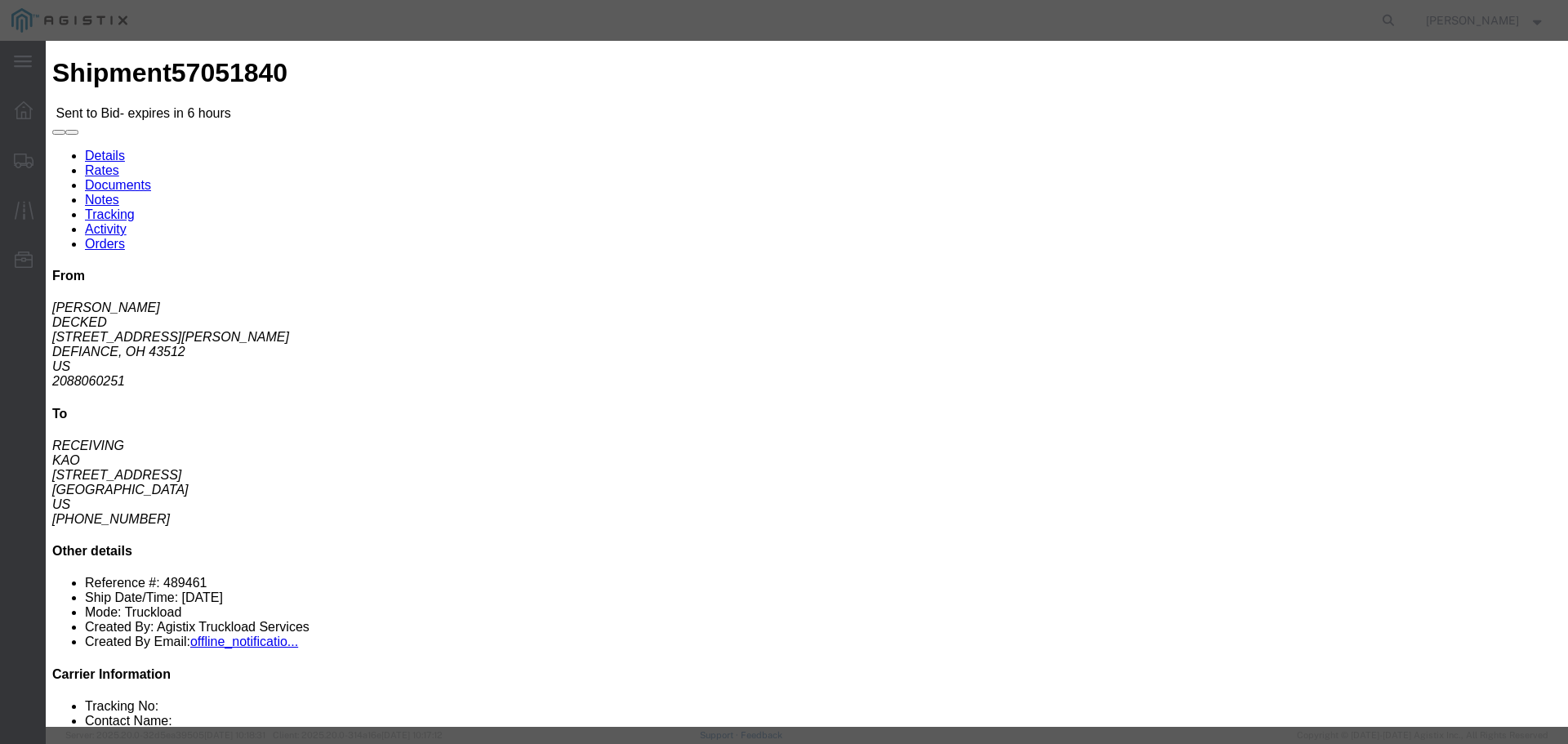
click select "Select Air Less than Truckload Multi-Leg Ocean Freight Rail Small Parcel Truckl…"
select select "TL"
click select "Select Air Less than Truckload Multi-Leg Ocean Freight Rail Small Parcel Truckl…"
click input "number"
type input "2100"
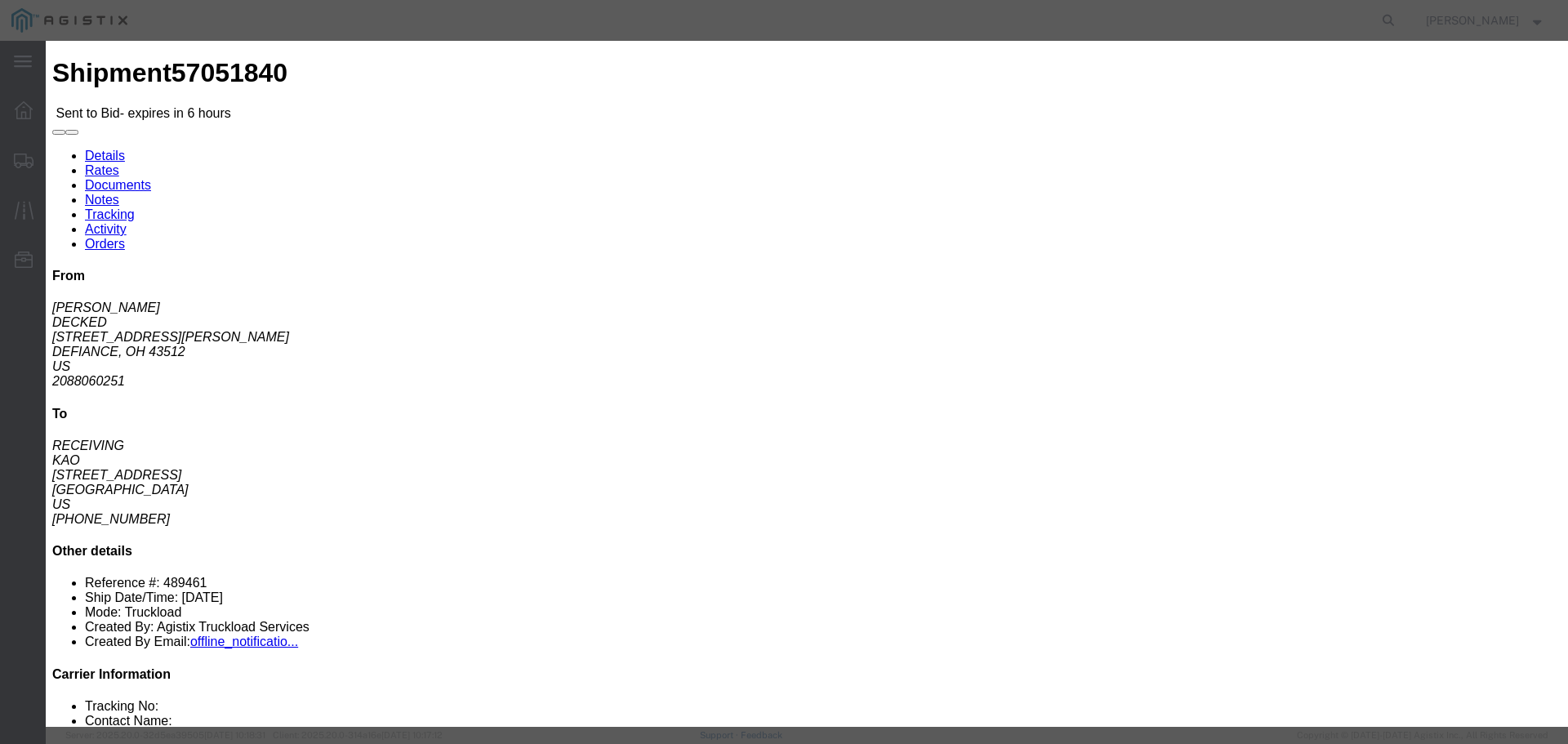
click input "text"
type input "RLX"
click div "Reference"
click button "Submit"
